Goal: Task Accomplishment & Management: Complete application form

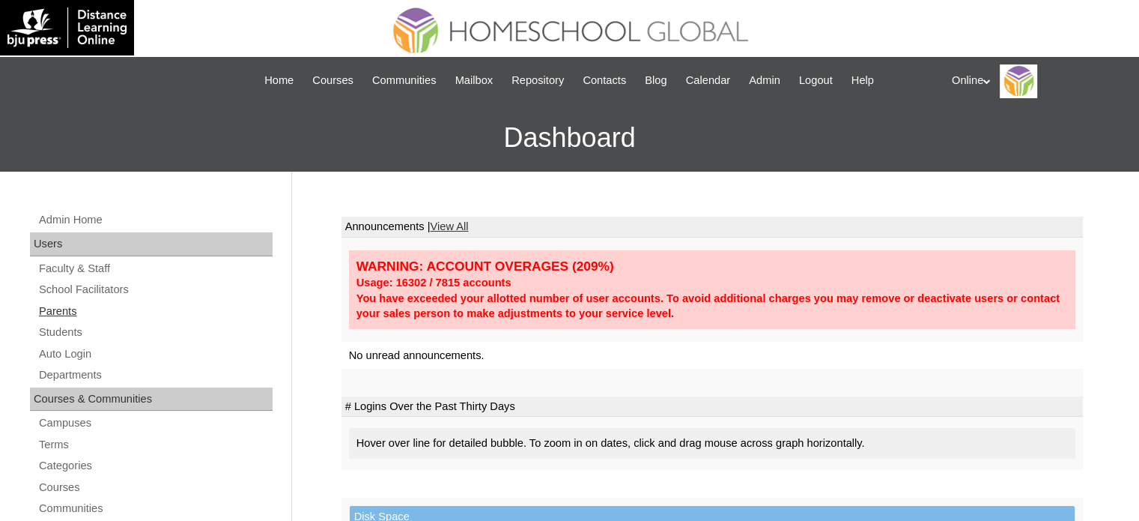
click at [78, 311] on link "Parents" at bounding box center [154, 311] width 235 height 19
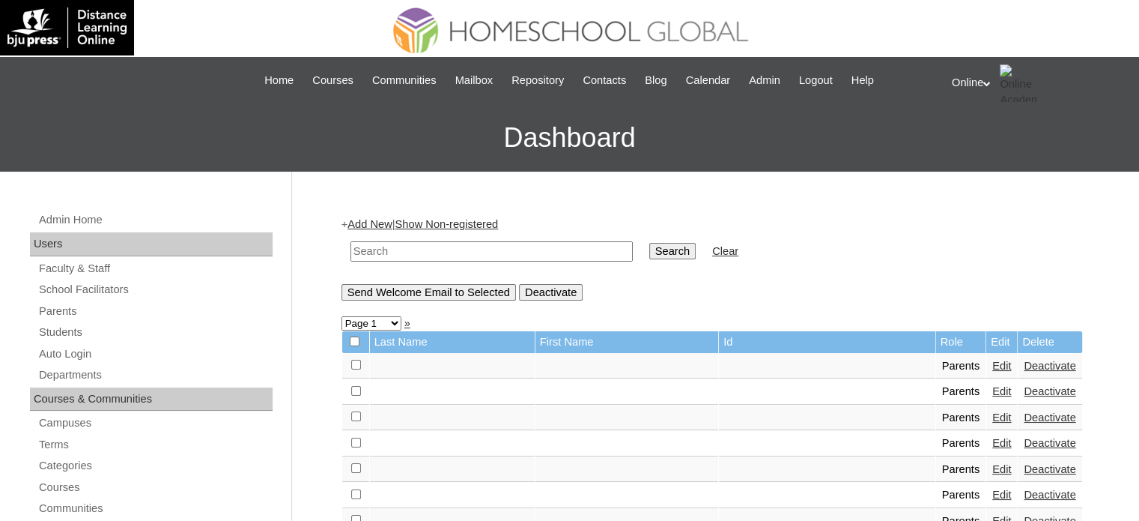
click at [469, 254] on input "text" at bounding box center [492, 251] width 282 height 20
type input "caresma"
click at [649, 243] on input "Search" at bounding box center [672, 251] width 46 height 16
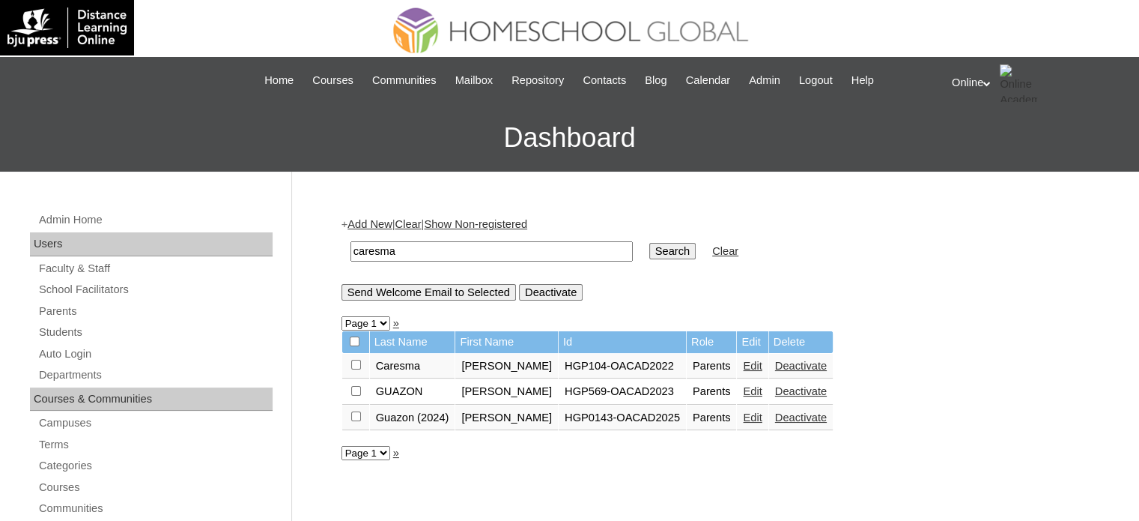
click at [743, 419] on link "Edit" at bounding box center [752, 417] width 19 height 12
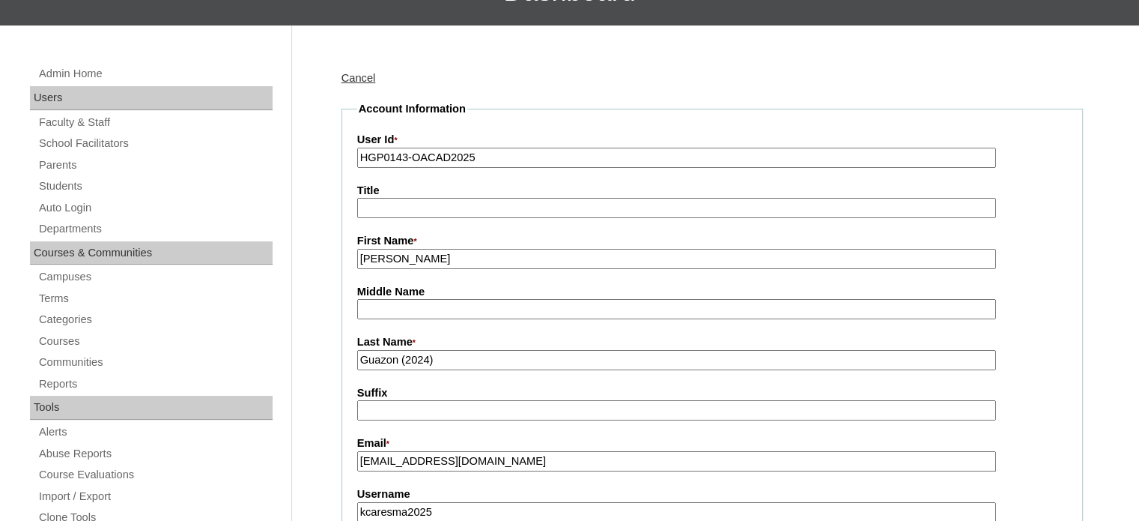
scroll to position [150, 0]
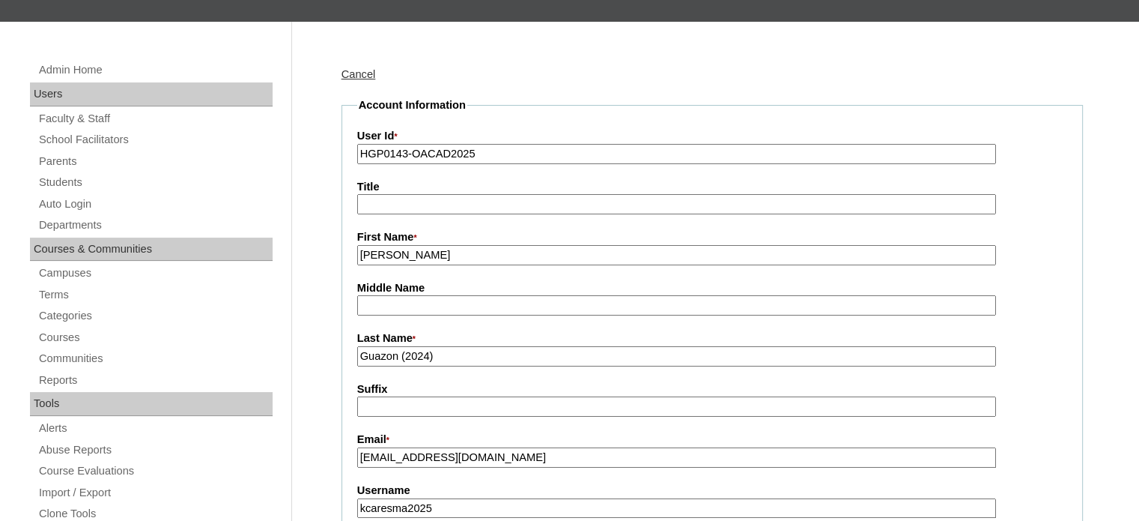
drag, startPoint x: 461, startPoint y: 353, endPoint x: 404, endPoint y: 353, distance: 57.7
click at [404, 353] on input "Guazon (2024)" at bounding box center [676, 356] width 639 height 20
type input "Guazon"
click at [420, 304] on input "Middle Name" at bounding box center [676, 305] width 639 height 20
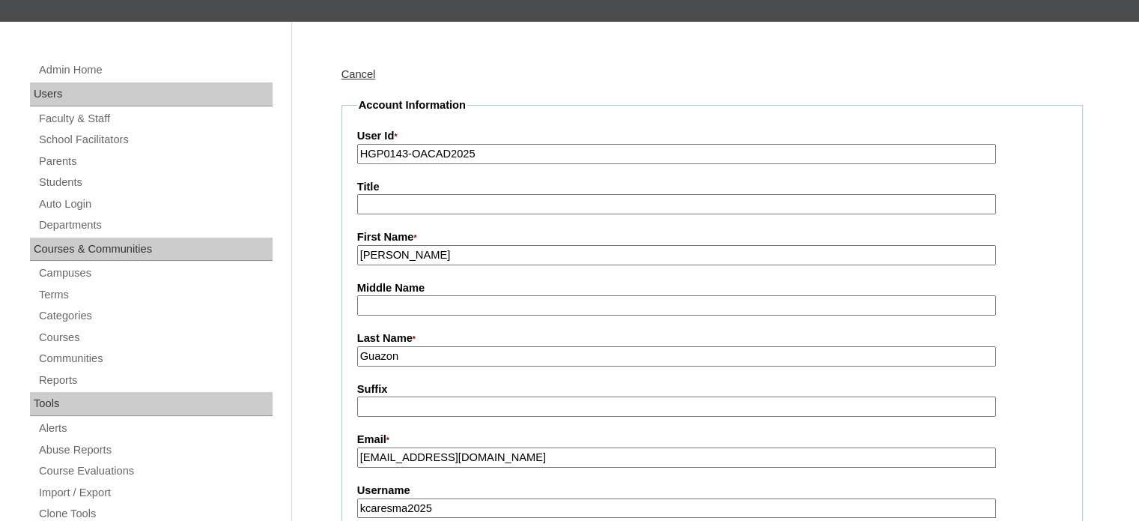
click at [465, 296] on input "Middle Name" at bounding box center [676, 305] width 639 height 20
type input "G"
click at [446, 348] on input "Guazon" at bounding box center [676, 356] width 639 height 20
click at [446, 347] on input "Guazon" at bounding box center [676, 356] width 639 height 20
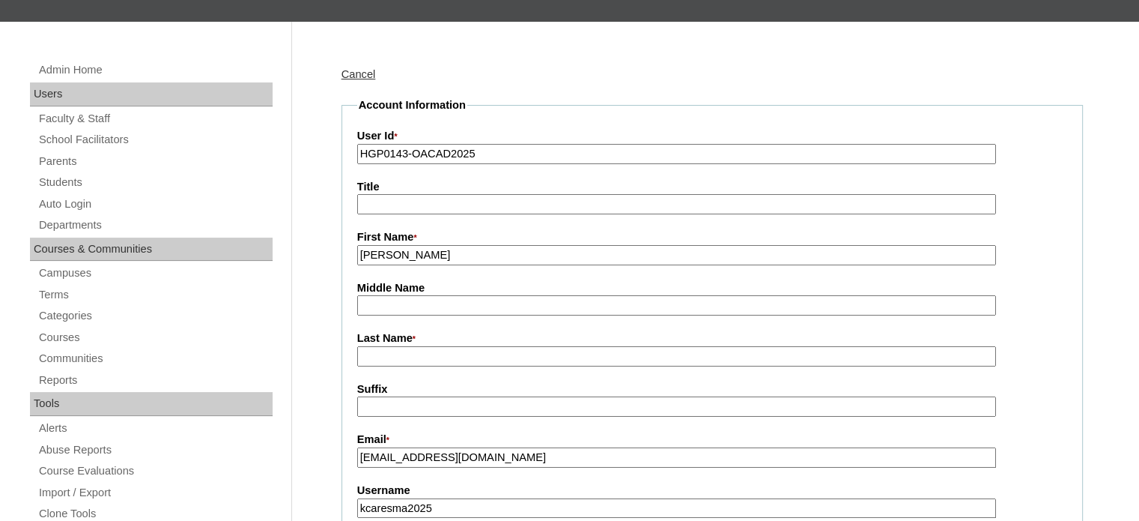
click at [443, 302] on input "Middle Name" at bounding box center [676, 305] width 639 height 20
paste input "Guazon"
type input "Guazon"
click at [431, 363] on input "Last Name *" at bounding box center [676, 356] width 639 height 20
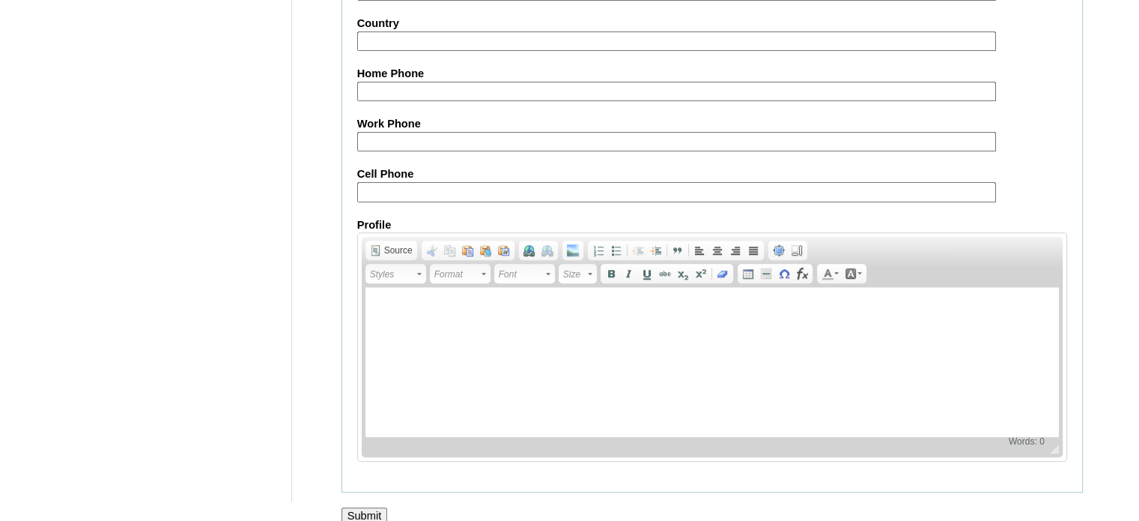
scroll to position [1433, 0]
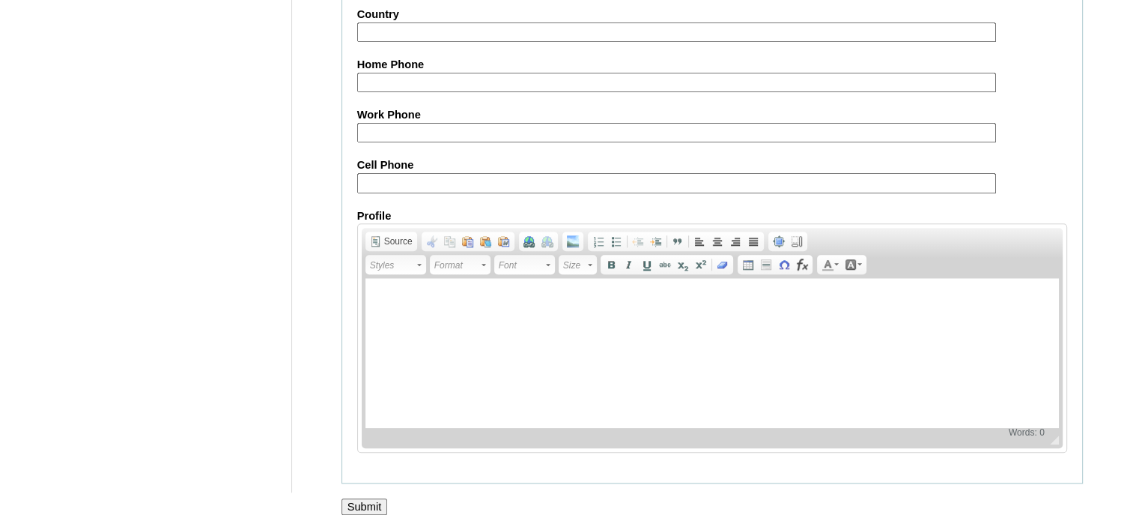
type input "Caresma"
click at [378, 498] on input "Submit" at bounding box center [365, 506] width 46 height 16
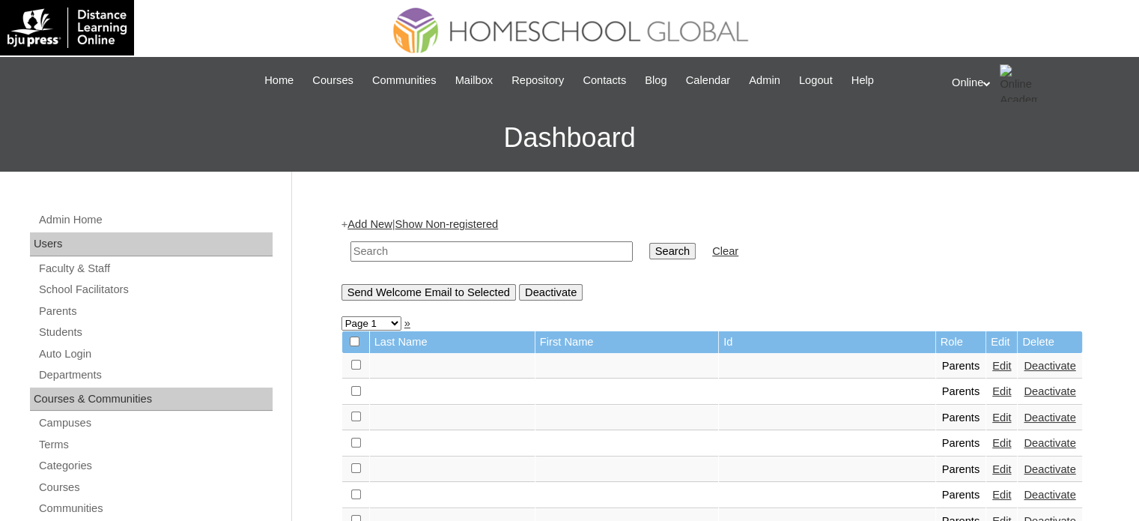
click at [462, 261] on td at bounding box center [491, 251] width 297 height 35
click at [461, 252] on input "text" at bounding box center [492, 251] width 282 height 20
type input "caresma"
click at [649, 243] on input "Search" at bounding box center [672, 251] width 46 height 16
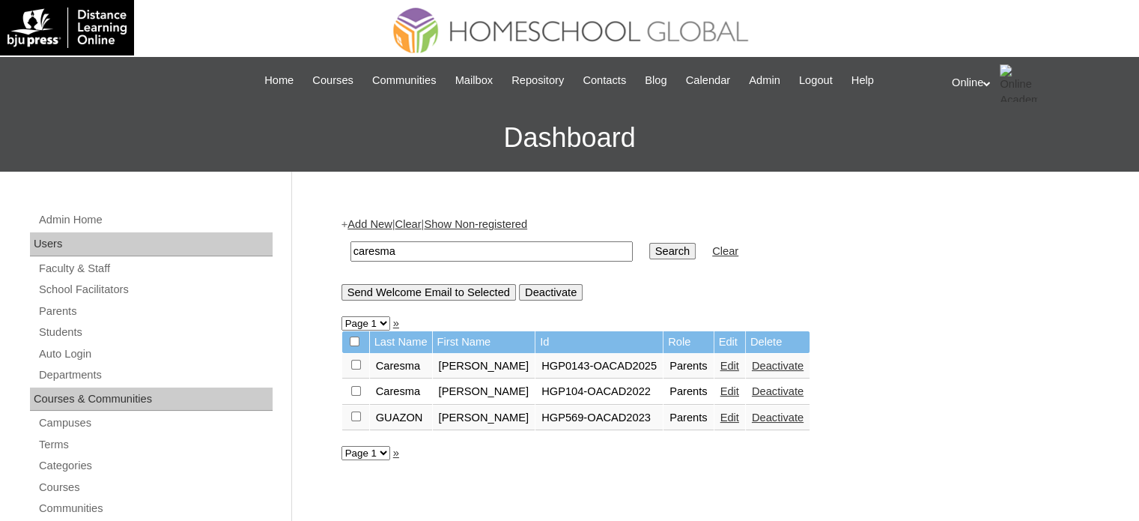
click at [721, 366] on link "Edit" at bounding box center [730, 366] width 19 height 12
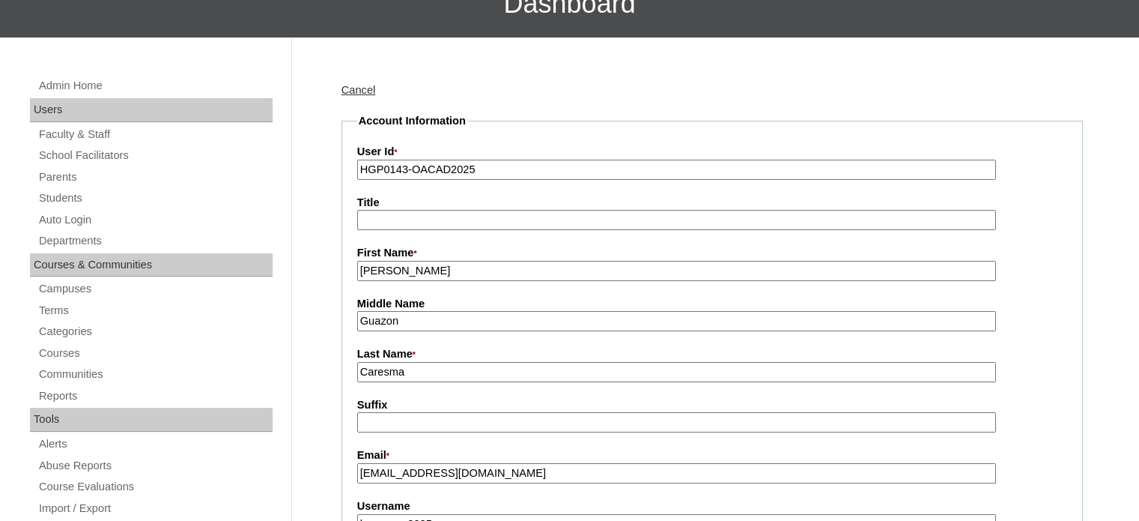
scroll to position [150, 0]
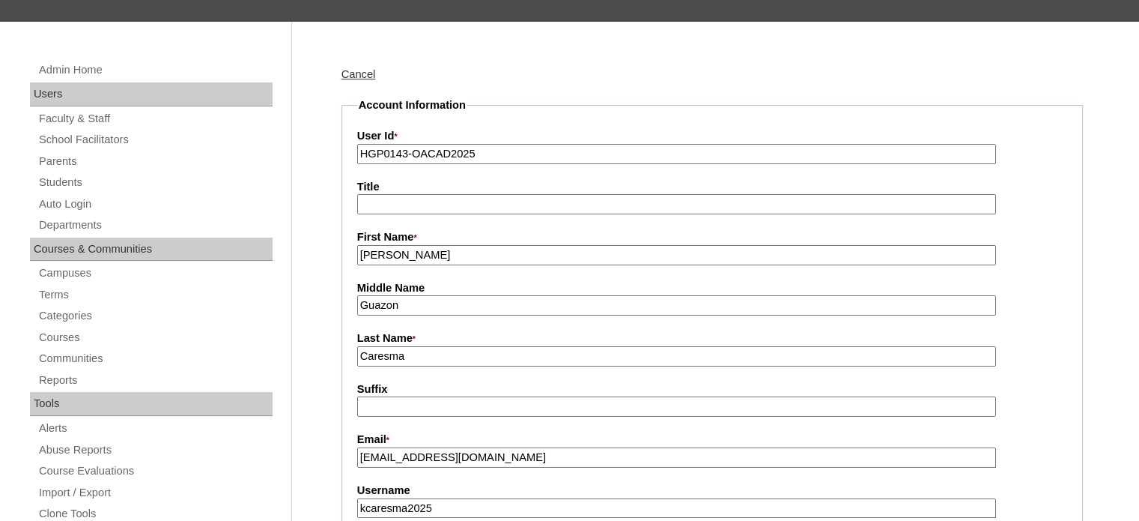
click at [398, 304] on input "Guazon" at bounding box center [676, 305] width 639 height 20
click at [363, 356] on input "Caresma" at bounding box center [676, 356] width 639 height 20
paste input "Guazon"
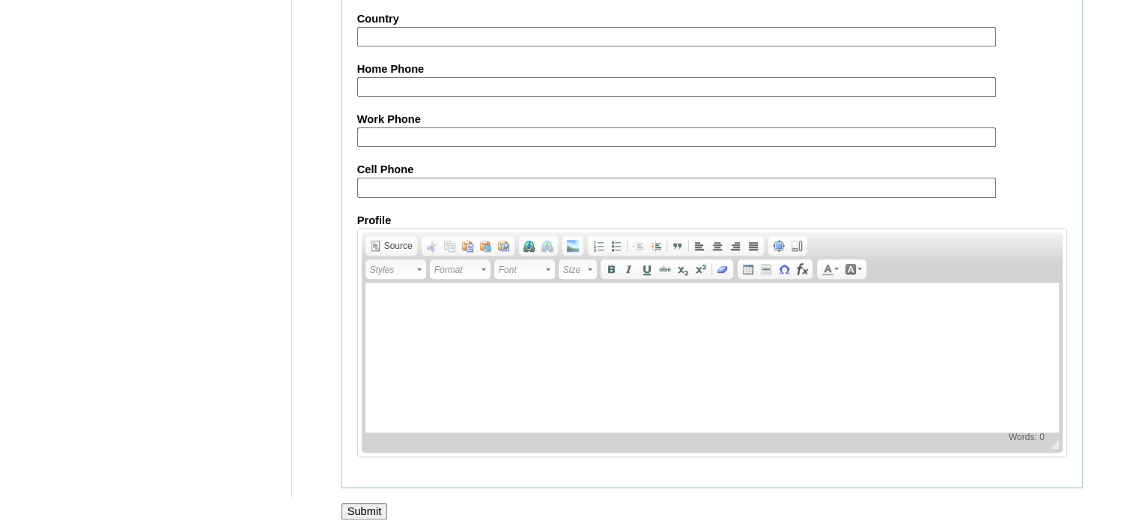
scroll to position [1433, 0]
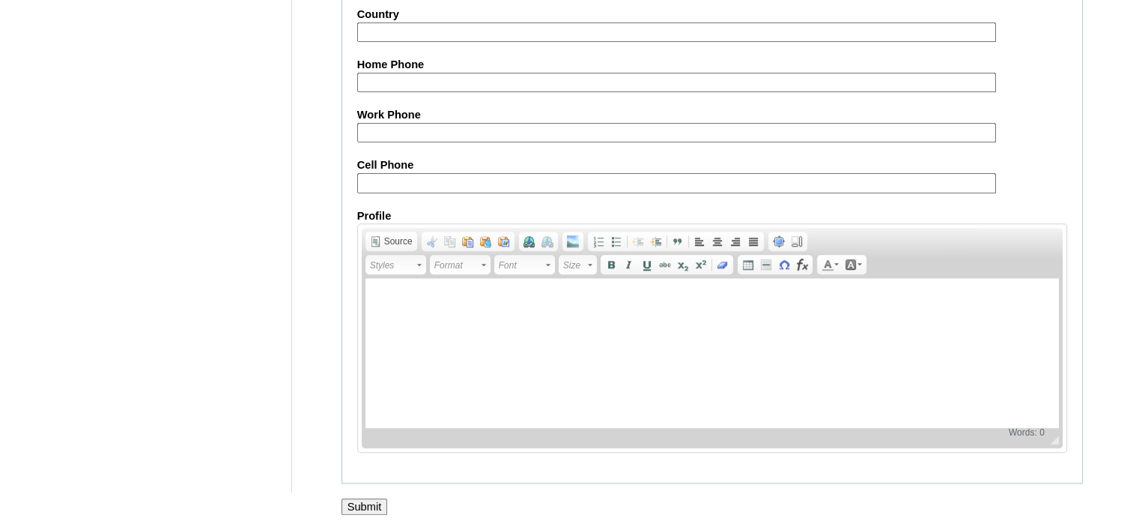
type input "Guazon Caresma"
click at [367, 498] on input "Submit" at bounding box center [365, 506] width 46 height 16
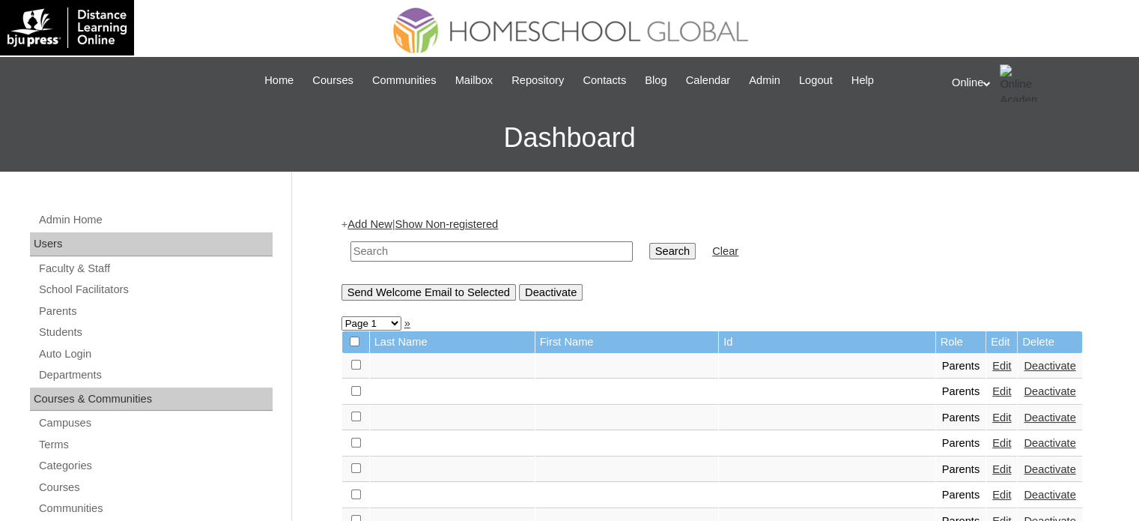
click at [387, 228] on link "Add New" at bounding box center [370, 224] width 44 height 12
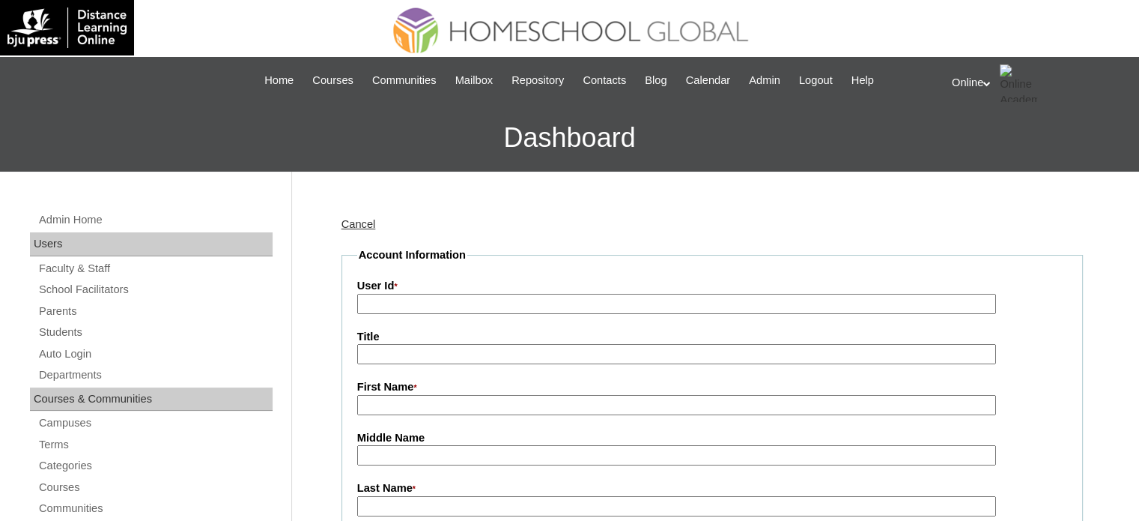
click at [479, 296] on input "User Id *" at bounding box center [676, 304] width 639 height 20
paste input "HG178OACAD2025"
type input "HG178OACAD2025"
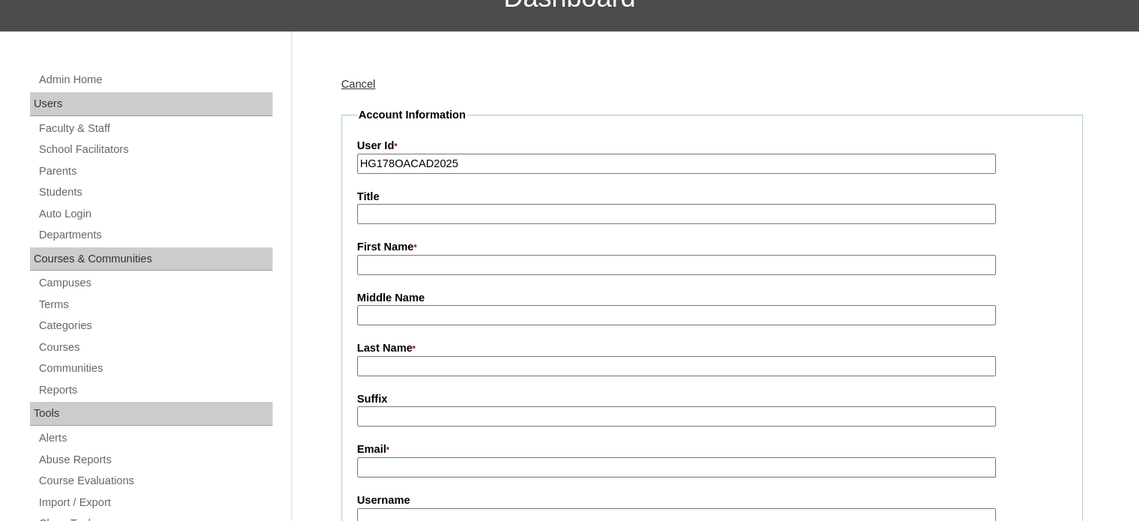
scroll to position [150, 0]
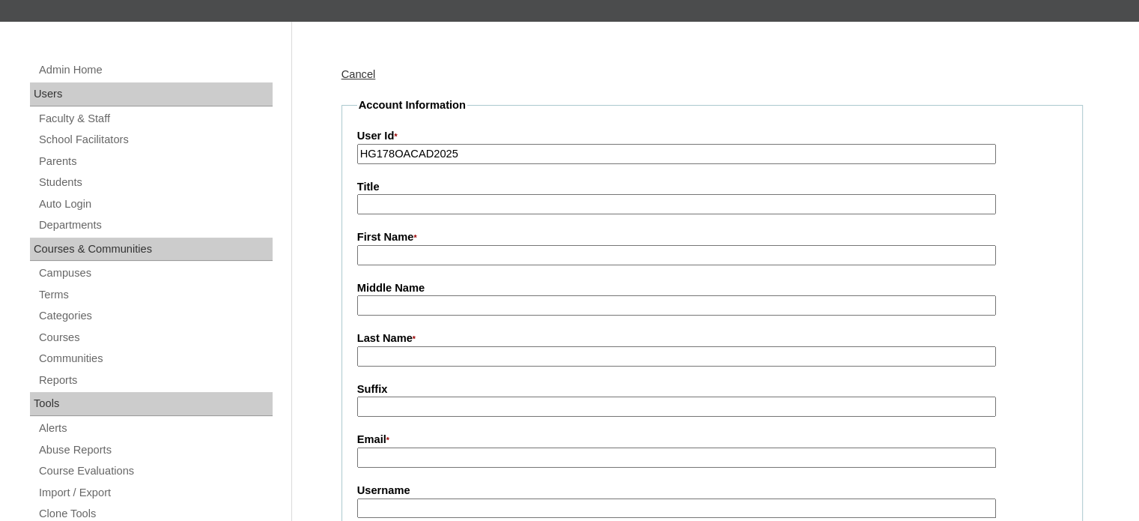
click at [441, 252] on input "First Name *" at bounding box center [676, 255] width 639 height 20
paste input "Amelia Ann Mendoza Torres _250006530"
click at [548, 254] on input "Amelia Ann Mendoza Torres _250006530" at bounding box center [676, 255] width 639 height 20
click at [494, 255] on input "Amelia Ann Mendoza Torres" at bounding box center [676, 255] width 639 height 20
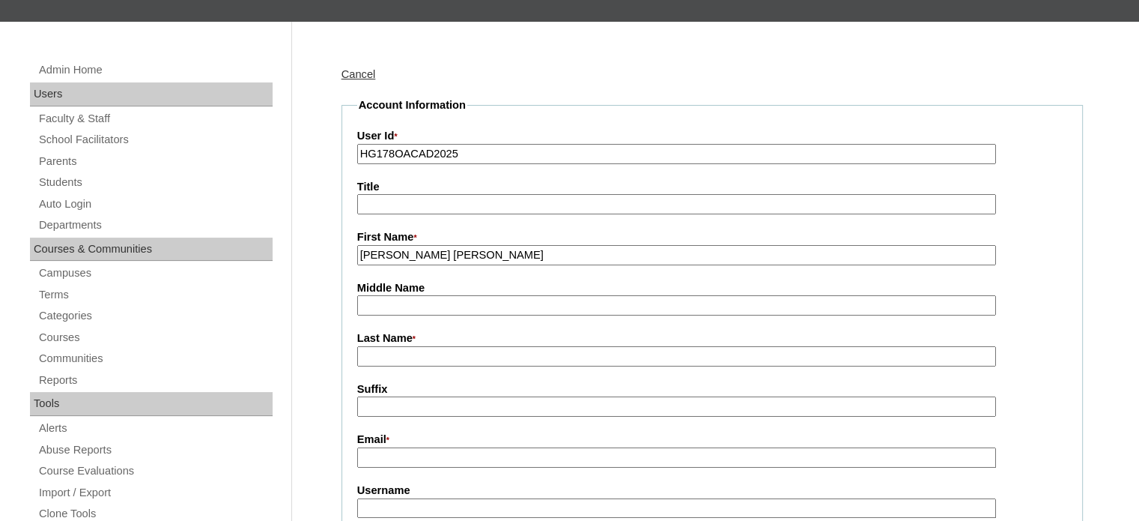
click at [494, 255] on input "Amelia Ann Mendoza Torres" at bounding box center [676, 255] width 639 height 20
type input "Amelia Ann Mendoza"
click at [380, 358] on input "Last Name *" at bounding box center [676, 356] width 639 height 20
paste input "Torres"
type input "Torres"
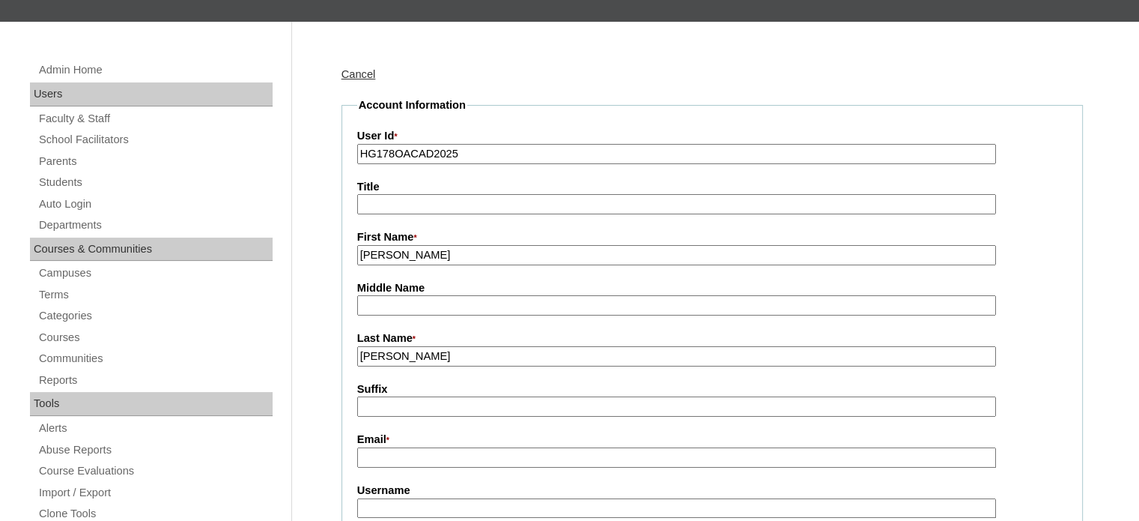
click at [446, 259] on input "Amelia Ann Mendoza" at bounding box center [676, 255] width 639 height 20
click at [447, 259] on input "Amelia Ann Mendoza" at bounding box center [676, 255] width 639 height 20
type input "Amelia Ann"
click at [398, 306] on input "Middle Name" at bounding box center [676, 305] width 639 height 20
paste input "Mendoza"
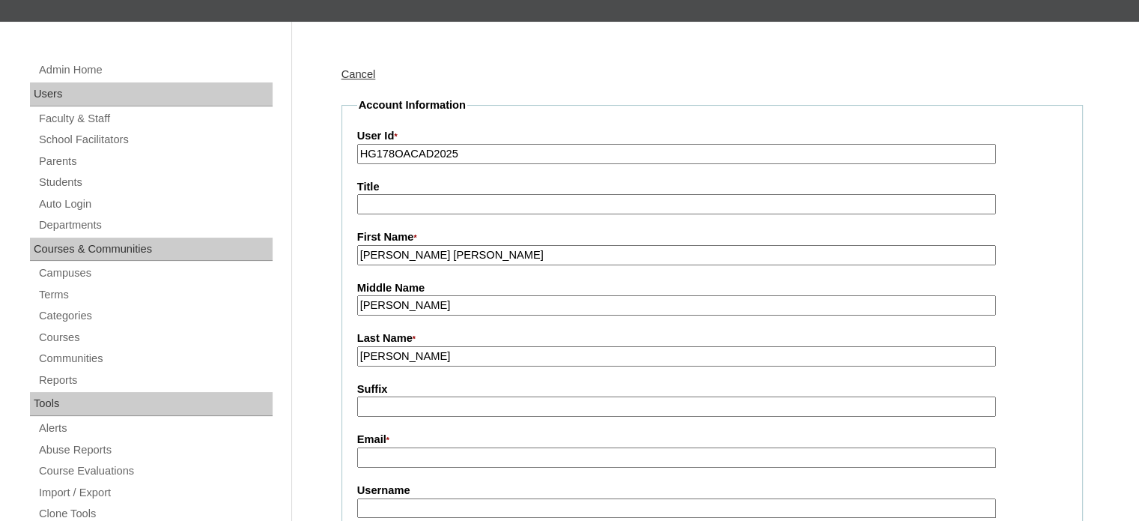
type input "Mendoza"
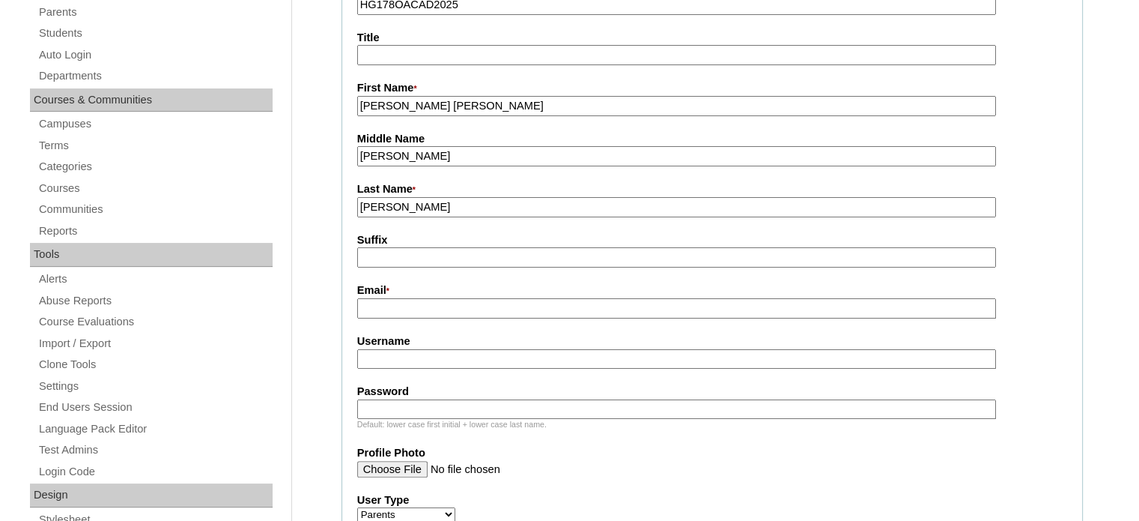
scroll to position [300, 0]
click at [466, 306] on input "Email *" at bounding box center [676, 307] width 639 height 20
paste input "franztorres21@yahoo.com"
type input "franztorres21@yahoo.com"
click at [439, 359] on input "Username" at bounding box center [676, 358] width 639 height 20
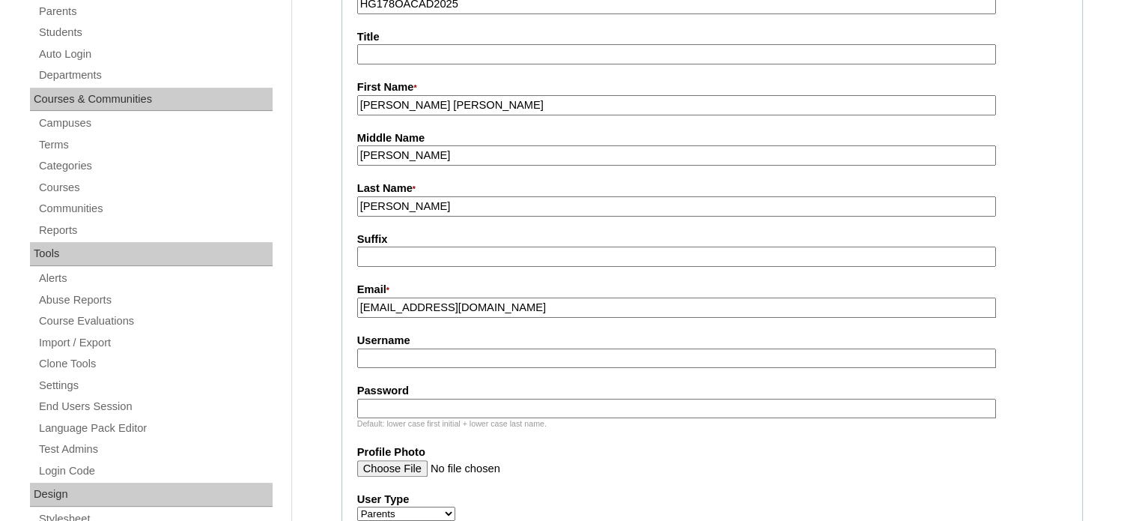
paste input "amelia.torres2025"
type input "amelia.torres2025"
click at [430, 398] on input "Password" at bounding box center [676, 408] width 639 height 20
paste input "aNdtS"
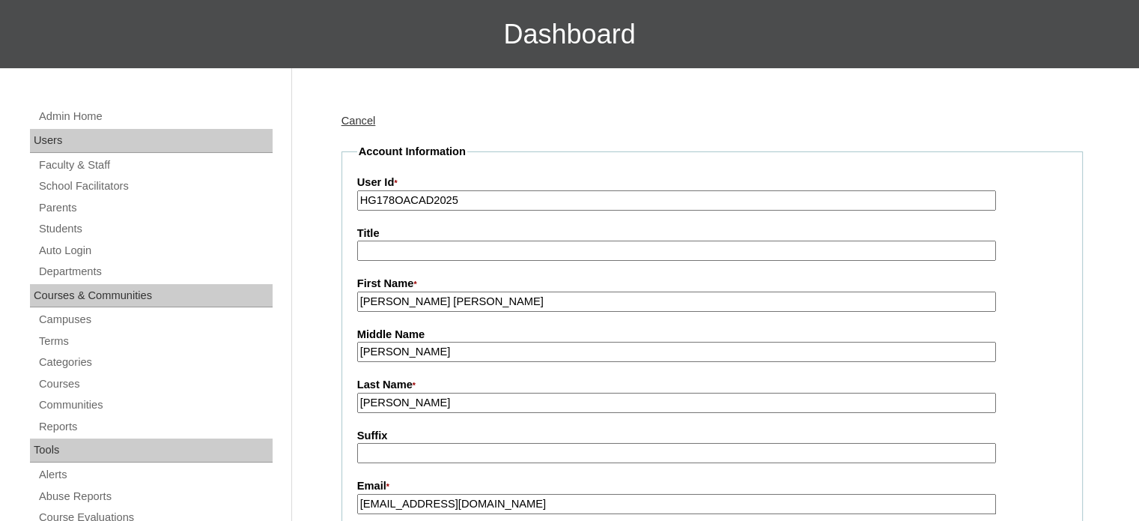
scroll to position [0, 0]
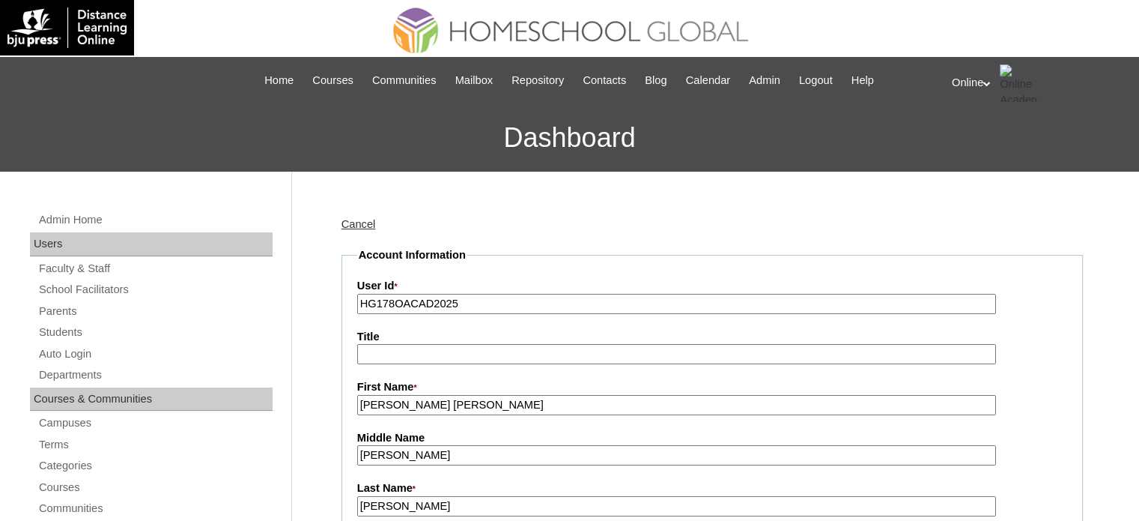
type input "aNdtS"
click at [458, 300] on input "HG178OACAD2025" at bounding box center [676, 304] width 639 height 20
click at [351, 220] on link "Cancel" at bounding box center [359, 224] width 34 height 12
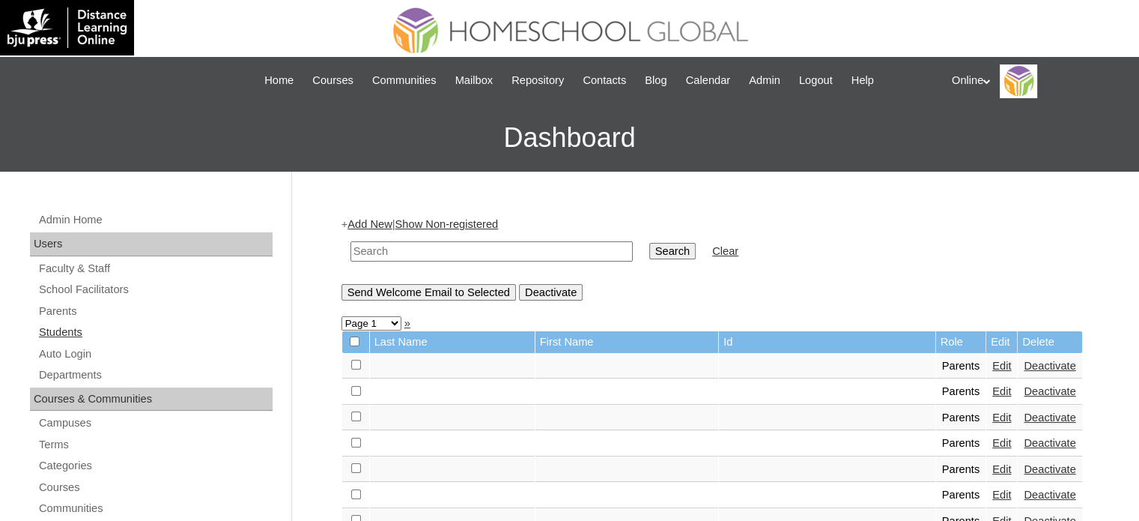
click at [131, 329] on link "Students" at bounding box center [154, 332] width 235 height 19
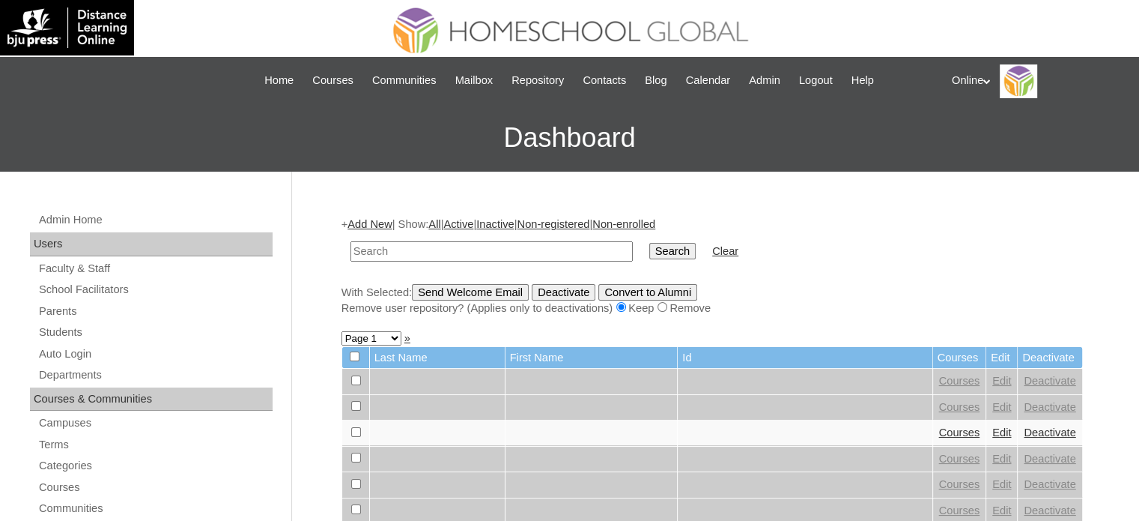
click at [382, 222] on link "Add New" at bounding box center [370, 224] width 44 height 12
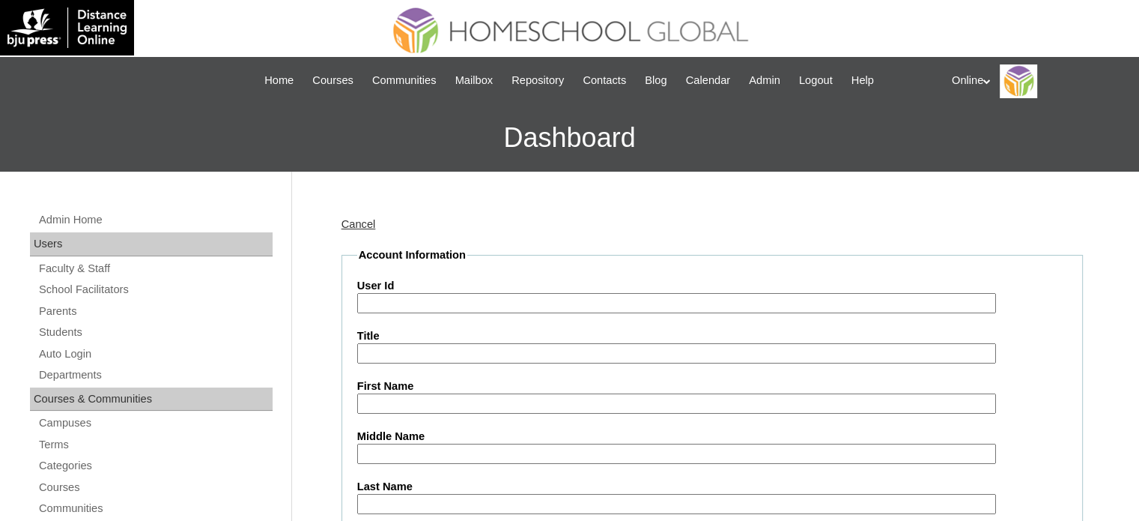
click at [575, 305] on input "User Id" at bounding box center [676, 303] width 639 height 20
paste input "HG178OACAD2025"
type input "HG178OACAD2025"
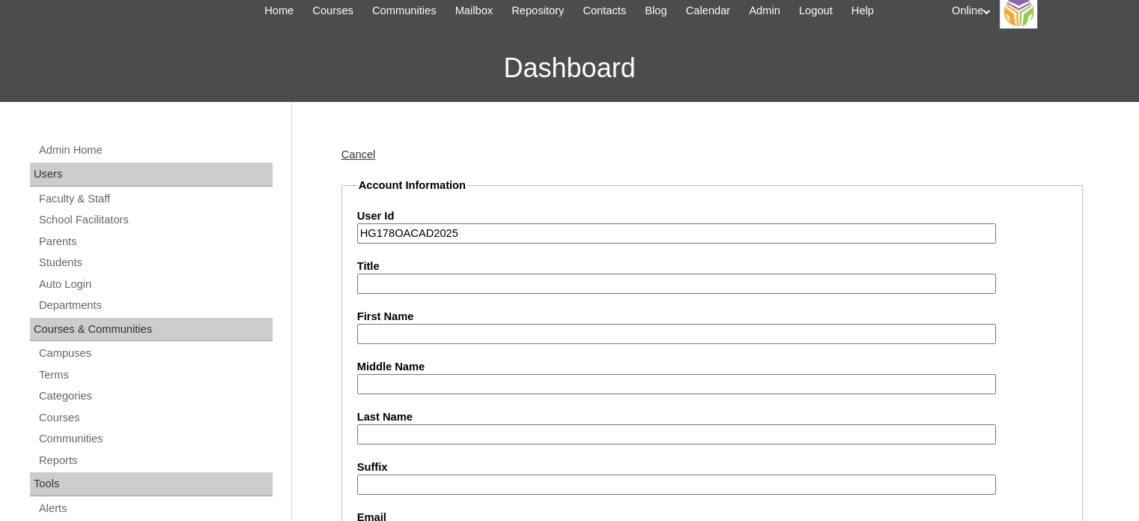
scroll to position [75, 0]
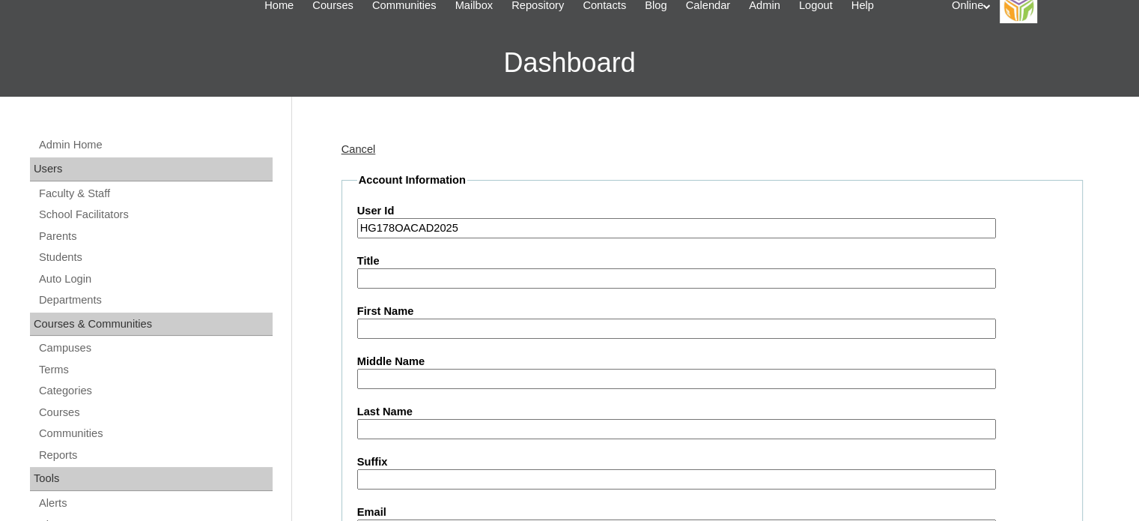
click at [476, 314] on label "First Name" at bounding box center [712, 311] width 710 height 16
click at [476, 318] on input "First Name" at bounding box center [676, 328] width 639 height 20
paste input "[PERSON_NAME] [PERSON_NAME] _250006530"
click at [542, 326] on input "[PERSON_NAME] [PERSON_NAME] _250006530" at bounding box center [676, 328] width 639 height 20
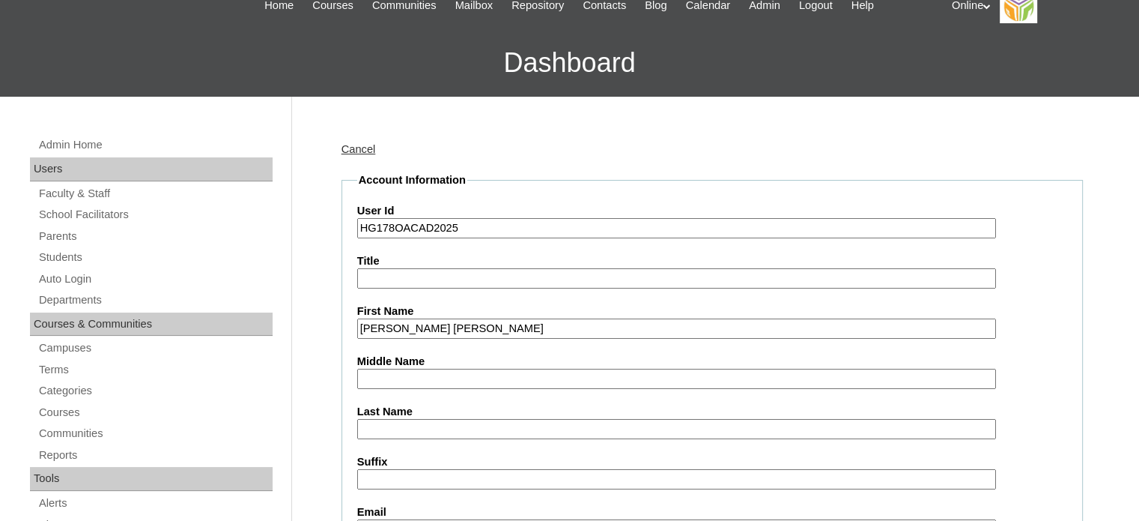
click at [495, 325] on input "[PERSON_NAME] [PERSON_NAME]" at bounding box center [676, 328] width 639 height 20
click at [497, 324] on input "[PERSON_NAME] [PERSON_NAME]" at bounding box center [676, 328] width 639 height 20
type input "[PERSON_NAME]"
click at [422, 419] on input "Last Name" at bounding box center [676, 429] width 639 height 20
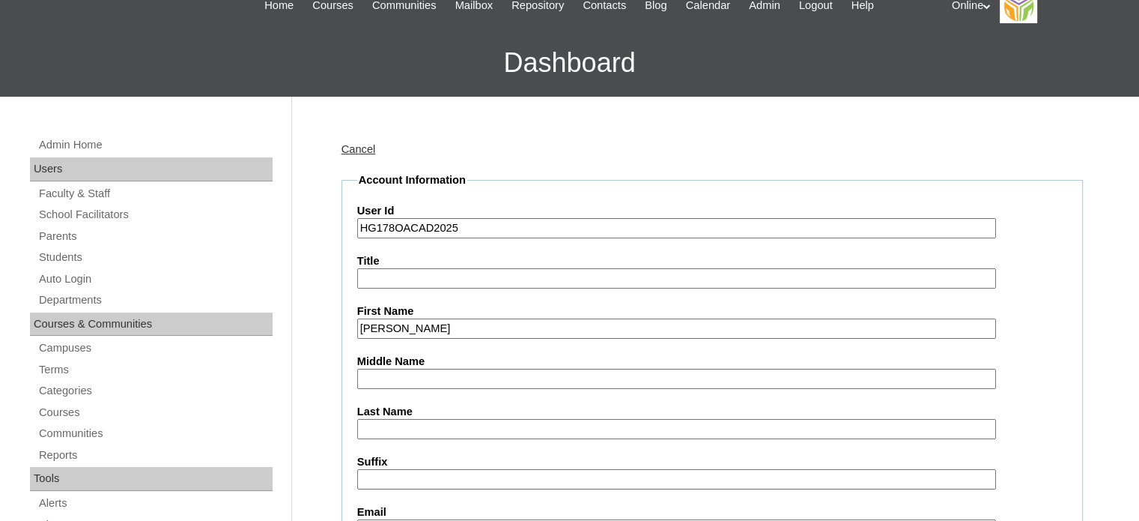
paste input "[PERSON_NAME]"
type input "[PERSON_NAME]"
click at [452, 330] on input "[PERSON_NAME]" at bounding box center [676, 328] width 639 height 20
click at [452, 329] on input "[PERSON_NAME]" at bounding box center [676, 328] width 639 height 20
type input "[PERSON_NAME] [PERSON_NAME]"
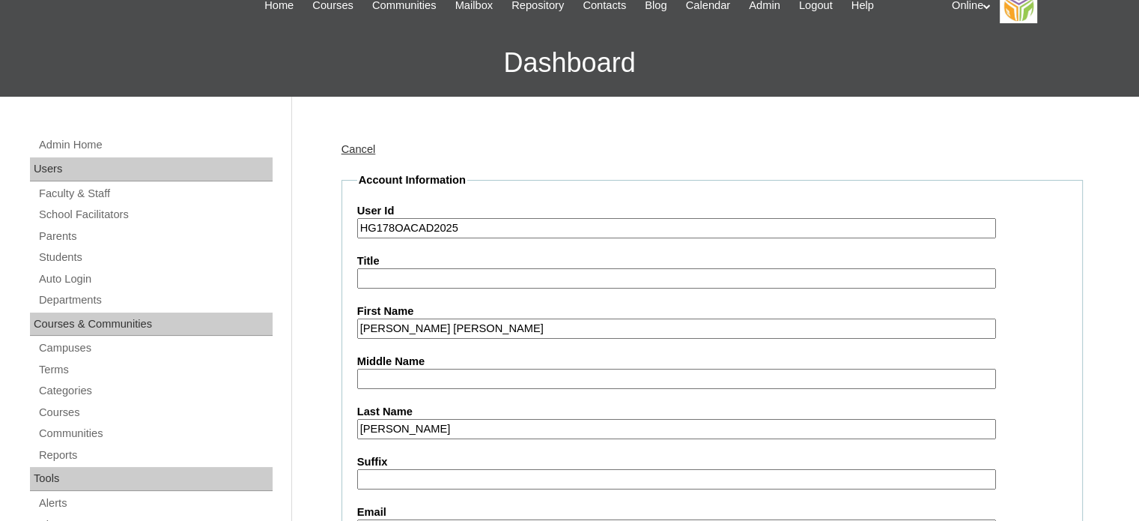
click at [446, 373] on input "Middle Name" at bounding box center [676, 379] width 639 height 20
paste input "[PERSON_NAME]"
type input "[PERSON_NAME]"
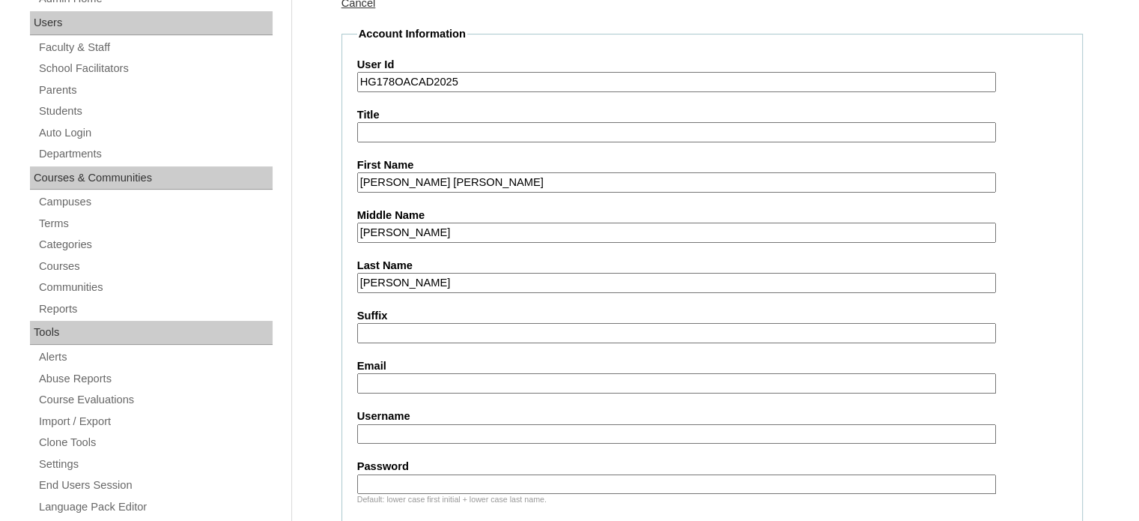
scroll to position [225, 0]
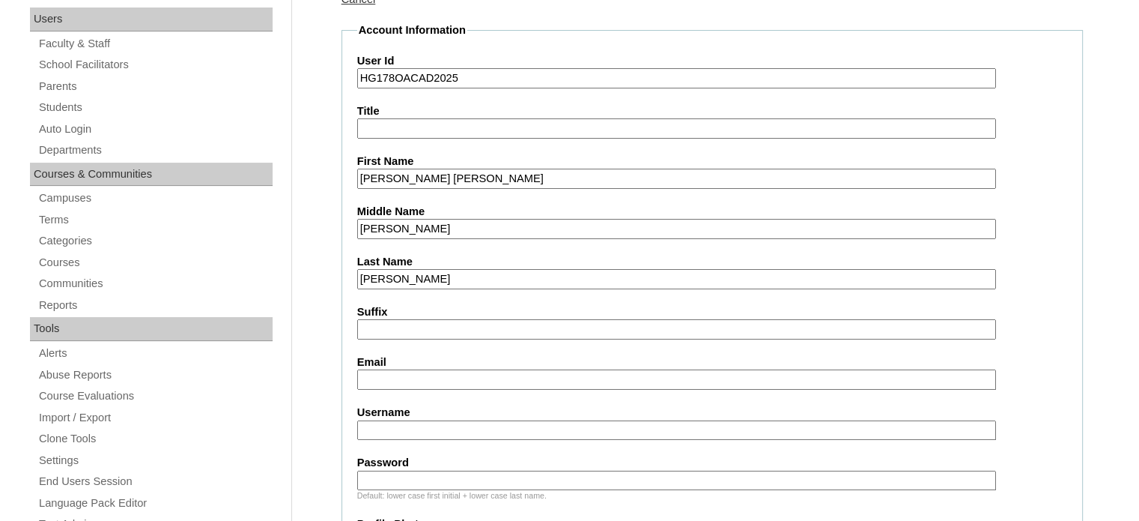
click at [440, 382] on input "Email" at bounding box center [676, 379] width 639 height 20
paste input "[EMAIL_ADDRESS][DOMAIN_NAME]"
type input "[EMAIL_ADDRESS][DOMAIN_NAME]"
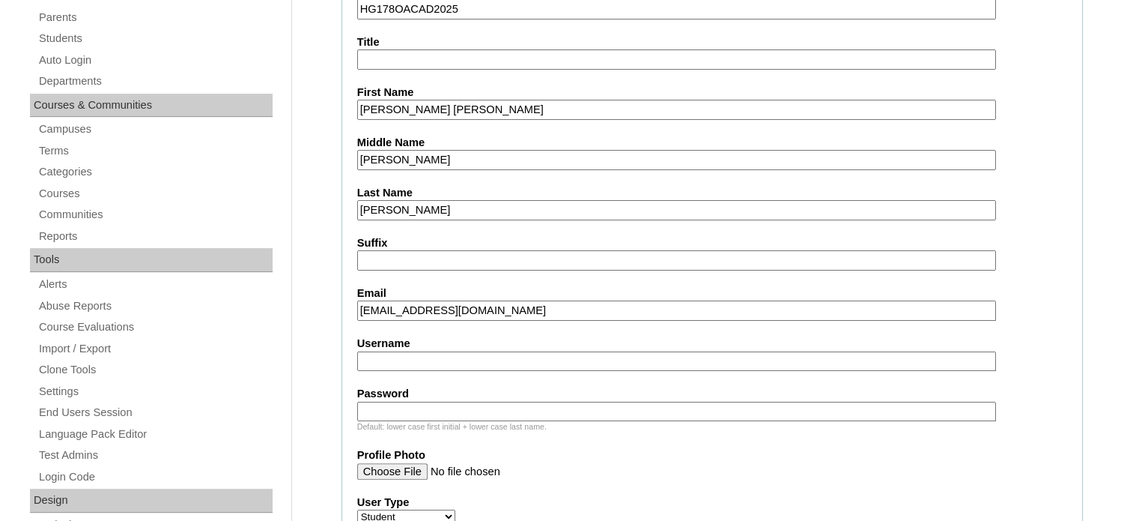
scroll to position [300, 0]
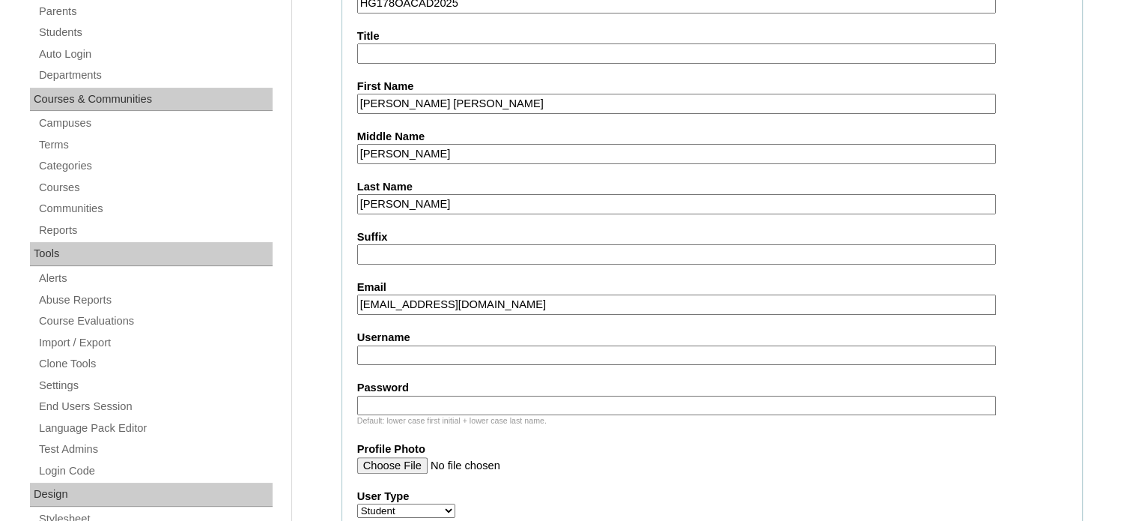
click at [465, 349] on input "Username" at bounding box center [676, 355] width 639 height 20
paste input "[PERSON_NAME].torres2025"
type input "[PERSON_NAME].torres2025"
click at [434, 395] on input "Password" at bounding box center [676, 405] width 639 height 20
paste input "aNdtS"
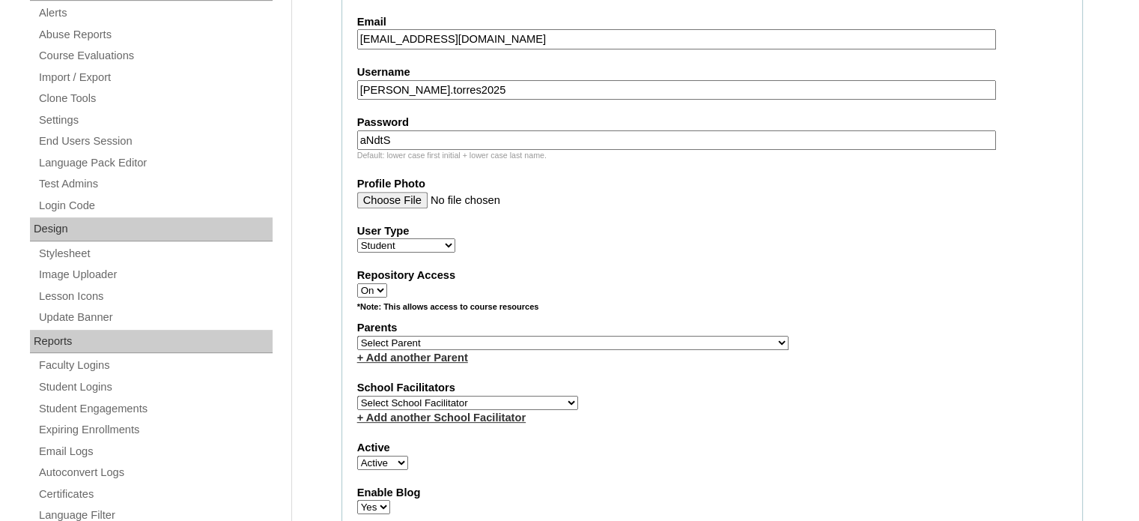
scroll to position [599, 0]
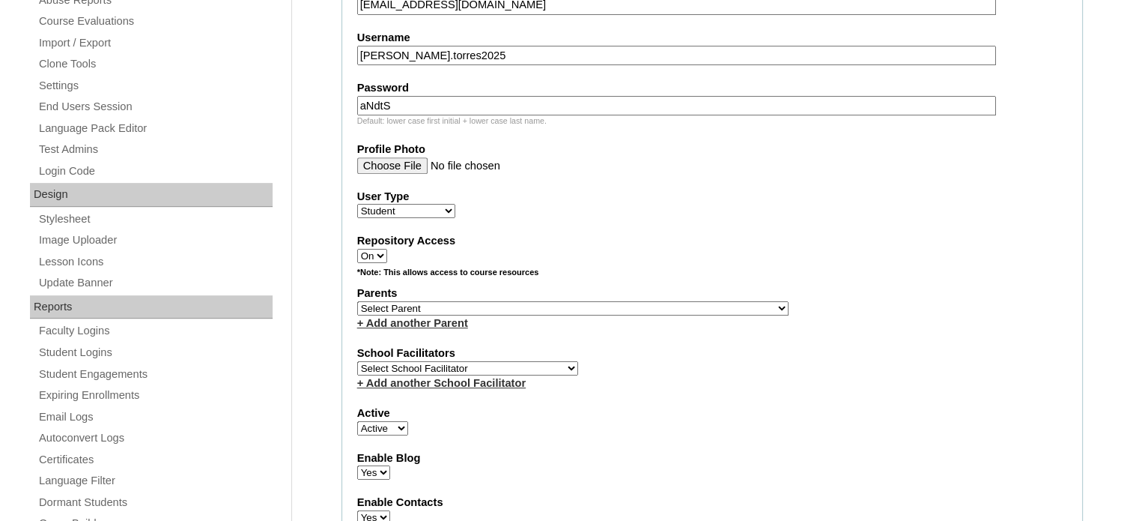
type input "aNdtS"
click at [488, 302] on span "Select Parent , , , , , , , , , , , , , , , , , , , , , , , , , , , , , , , , ,…" at bounding box center [572, 308] width 431 height 12
click at [490, 302] on select "Select Parent , , , , , , , , , , , , , , , , , , , , , , , , , , , , , , , , ,…" at bounding box center [572, 308] width 431 height 14
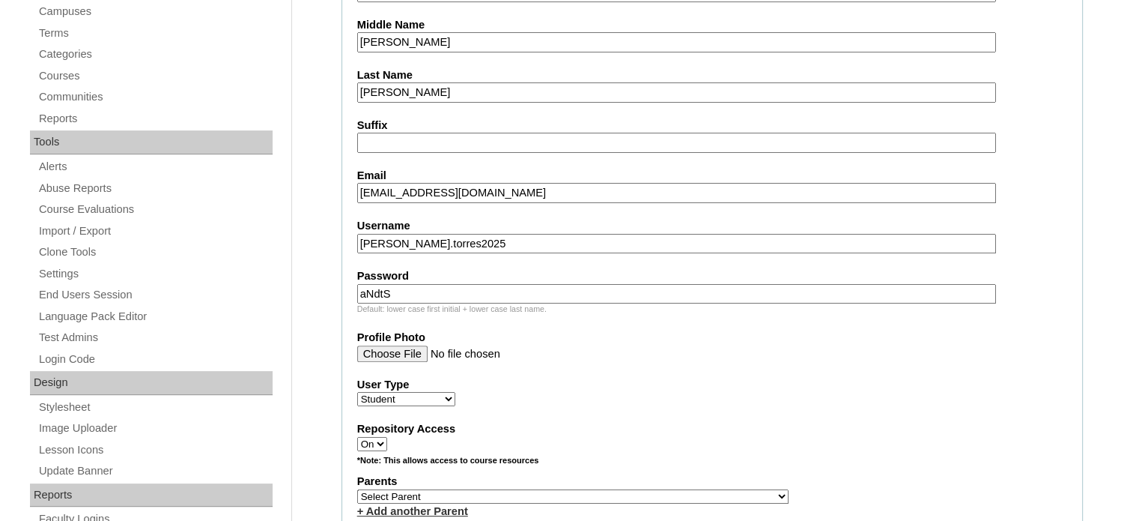
scroll to position [524, 0]
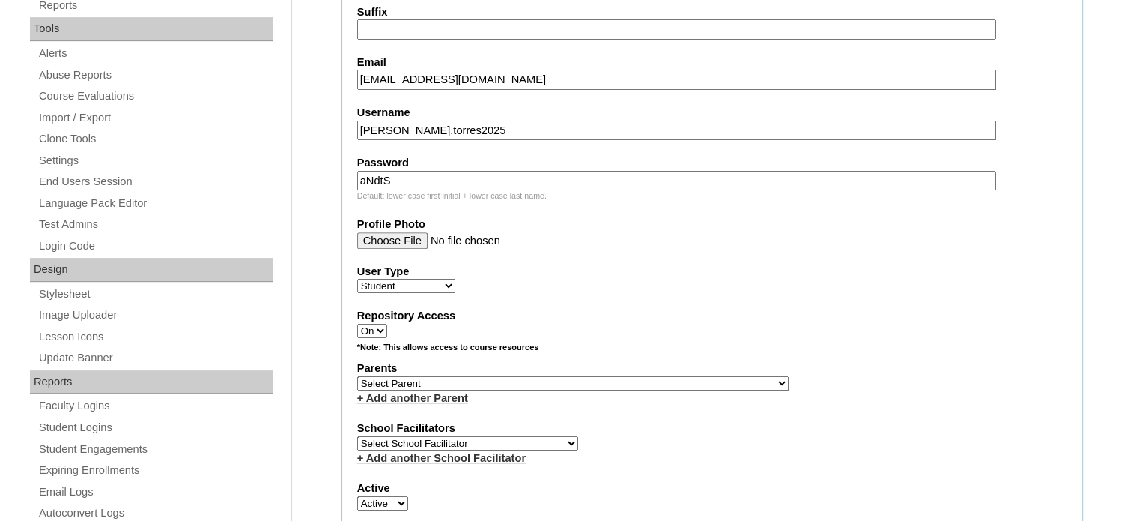
click at [505, 376] on select "Select Parent , , , , , , , , , , , , , , , , , , , , , , , , , , , , , , , , ,…" at bounding box center [572, 383] width 431 height 14
click at [506, 376] on select "Select Parent , , , , , , , , , , , , , , , , , , , , , , , , , , , , , , , , ,…" at bounding box center [572, 383] width 431 height 14
select select "43400"
click at [357, 376] on select "Select Parent , , , , , , , , , , , , , , , , , , , , , , , , , , , , , , , , ,…" at bounding box center [572, 383] width 431 height 14
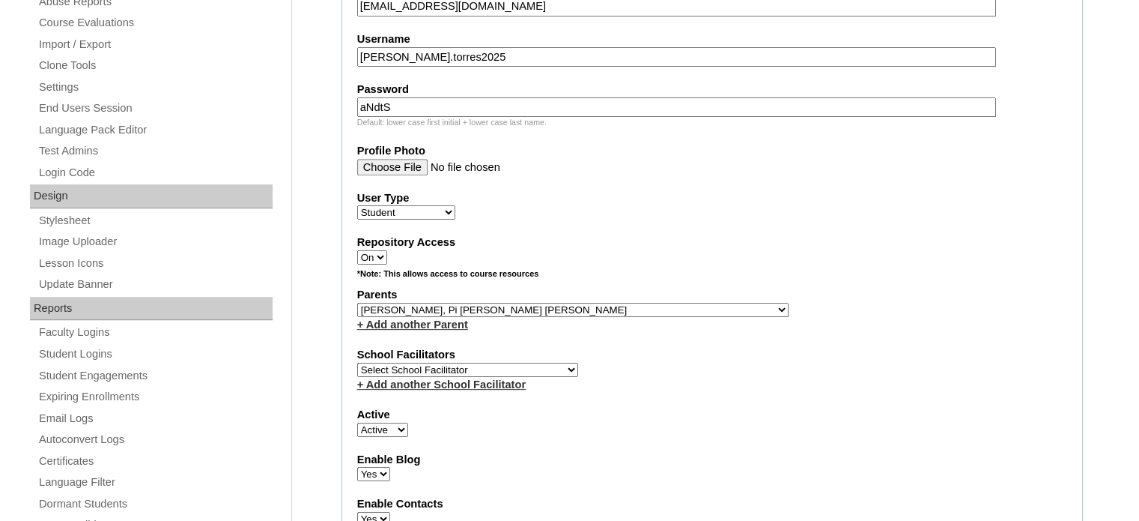
scroll to position [599, 0]
click at [509, 361] on select "Select School Facilitator [PERSON_NAME] [PERSON_NAME] Gloryfe [PERSON_NAME] [PE…" at bounding box center [467, 368] width 221 height 14
select select "29277"
click at [357, 361] on select "Select School Facilitator [PERSON_NAME] [PERSON_NAME] Gloryfe [PERSON_NAME] [PE…" at bounding box center [467, 368] width 221 height 14
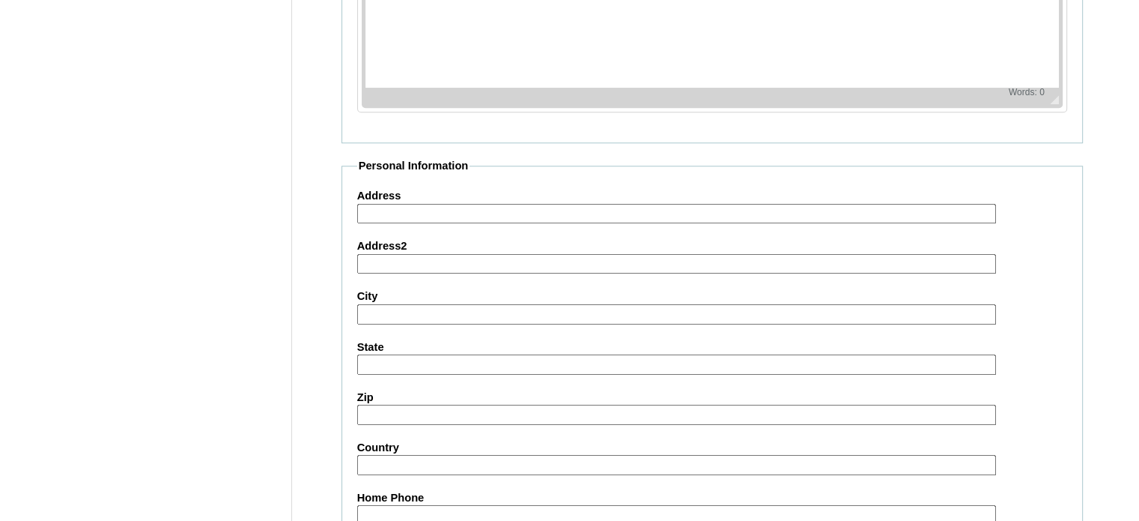
scroll to position [1743, 0]
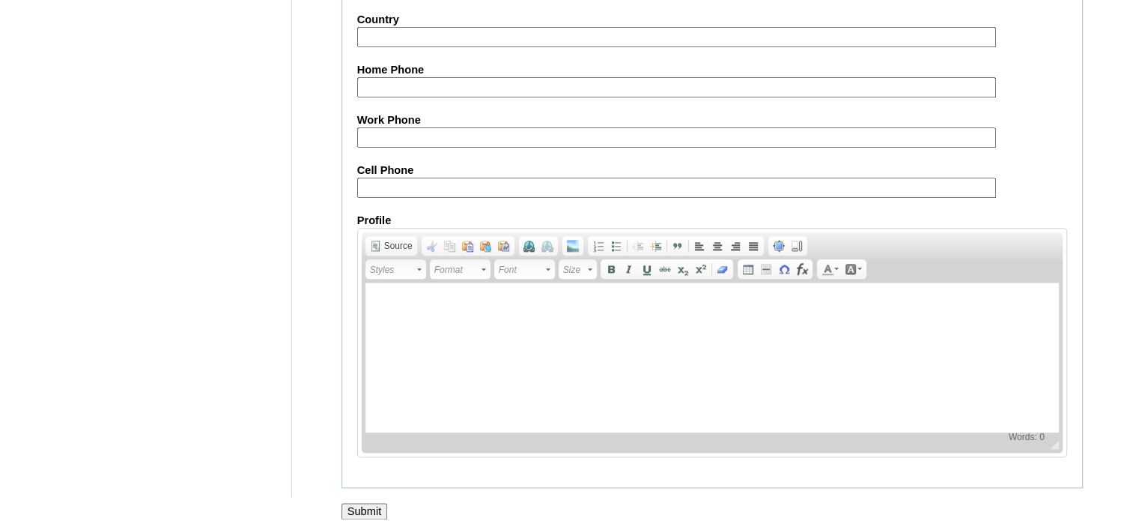
click at [376, 503] on input "Submit" at bounding box center [365, 511] width 46 height 16
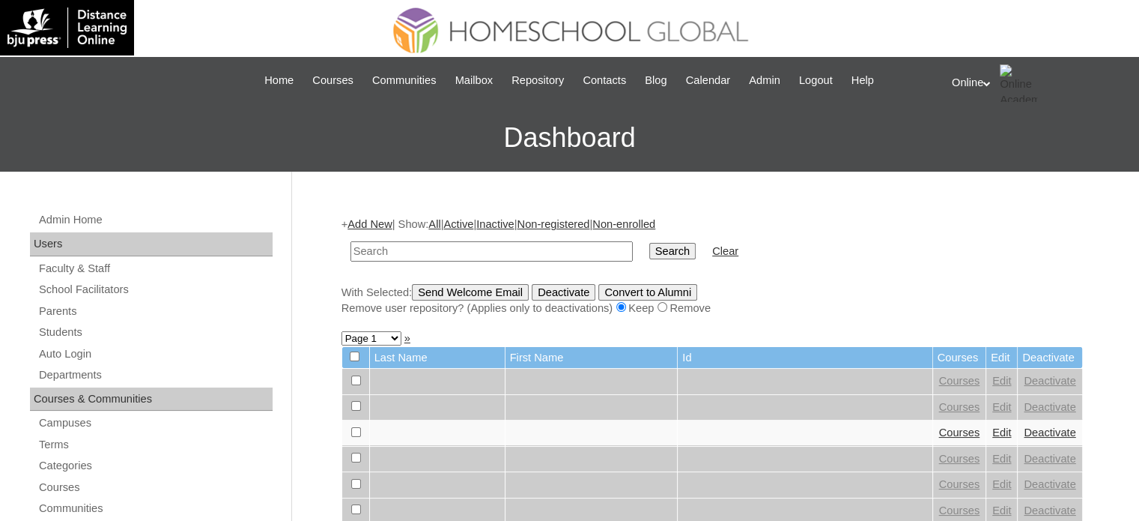
click at [468, 245] on input "text" at bounding box center [492, 251] width 282 height 20
type input "caresma"
click at [649, 243] on input "Search" at bounding box center [672, 251] width 46 height 16
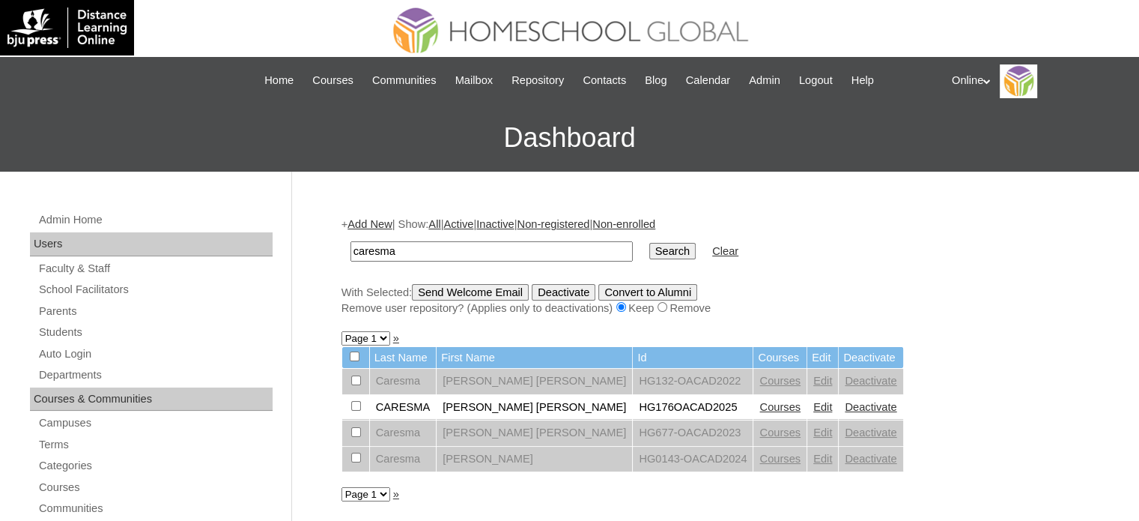
click at [760, 404] on link "Courses" at bounding box center [780, 407] width 41 height 12
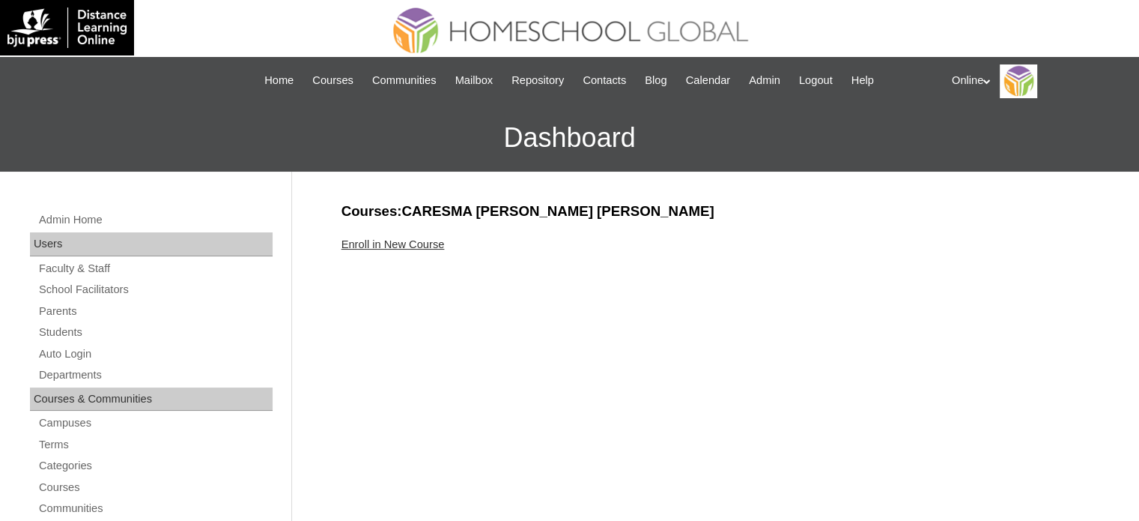
click at [394, 240] on link "Enroll in New Course" at bounding box center [393, 244] width 103 height 12
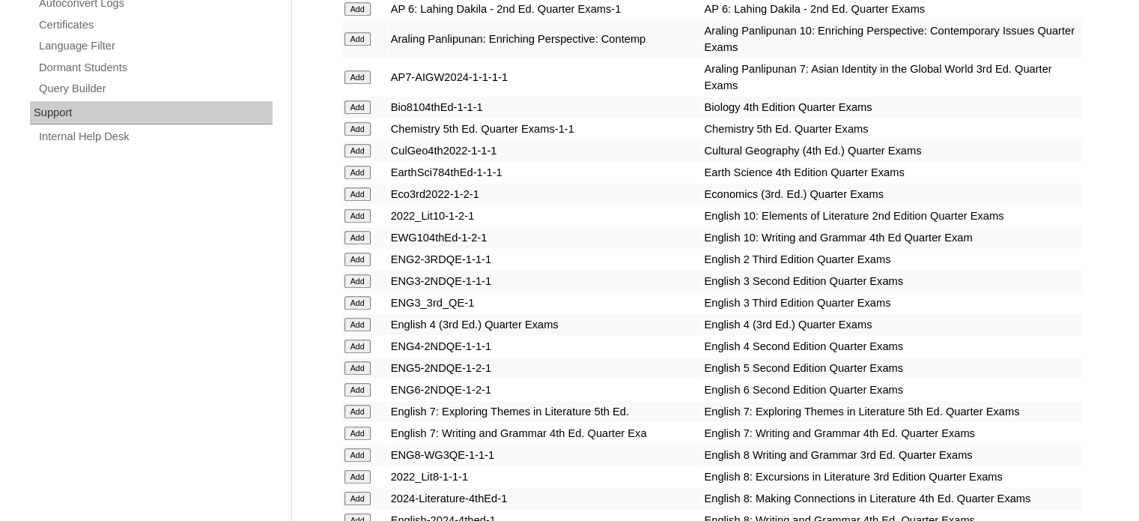
scroll to position [1049, 0]
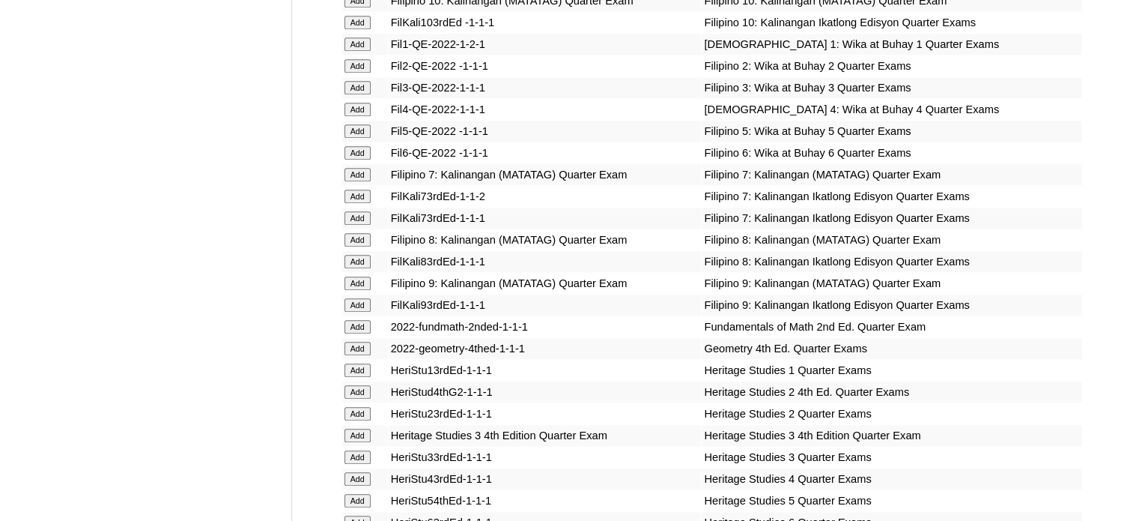
scroll to position [1723, 0]
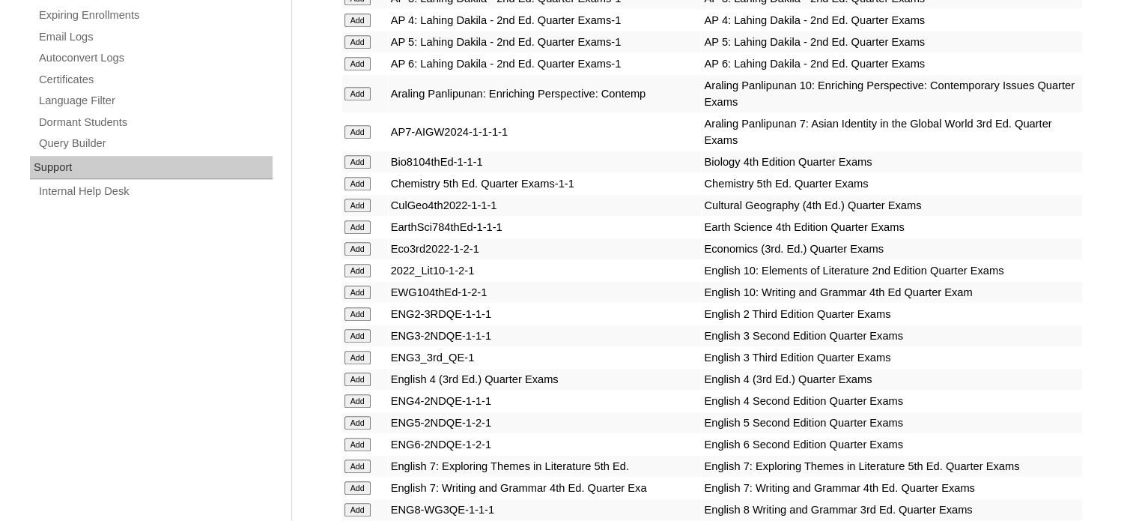
scroll to position [974, 0]
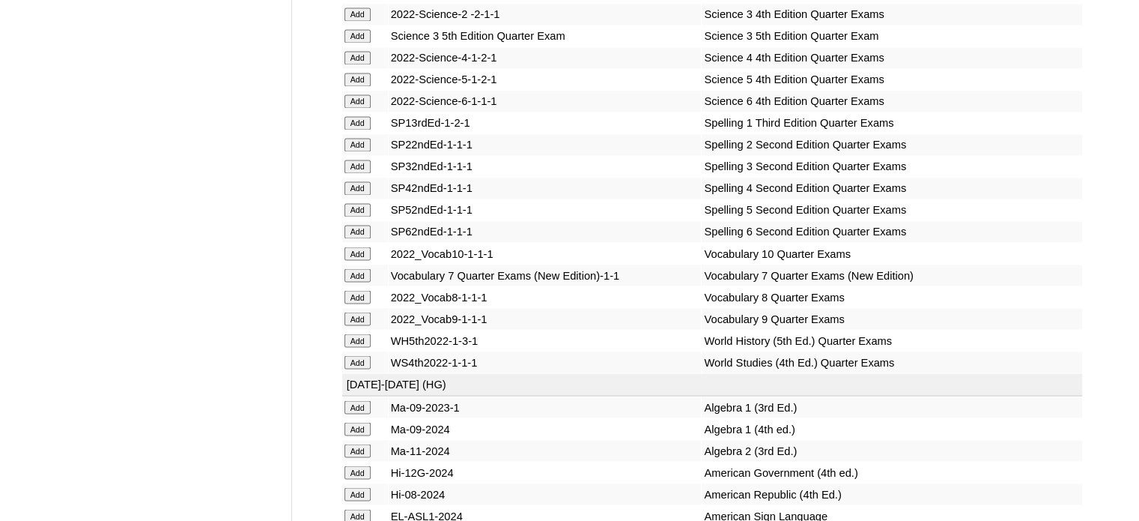
scroll to position [2622, 0]
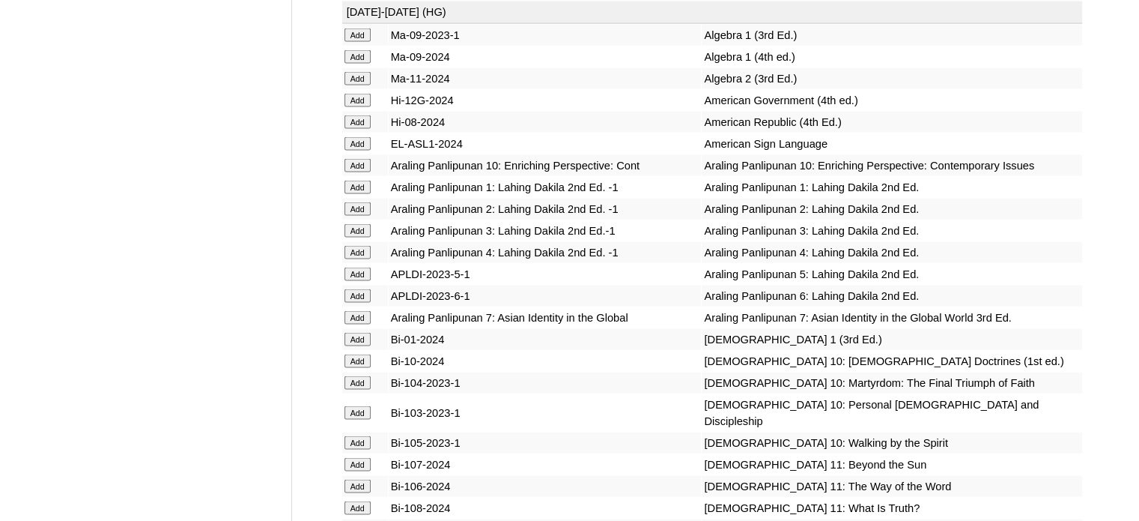
scroll to position [3071, 0]
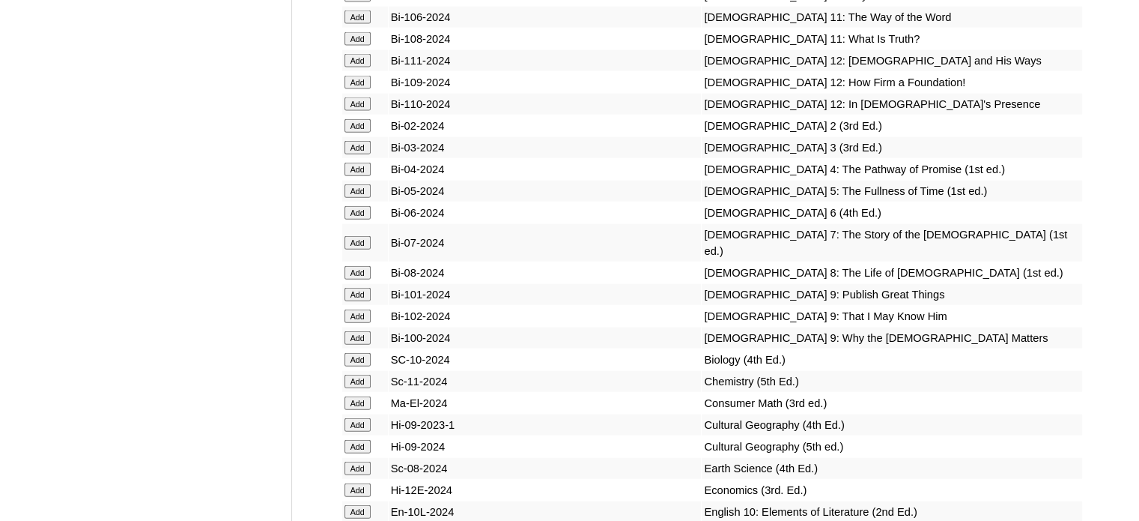
scroll to position [3446, 0]
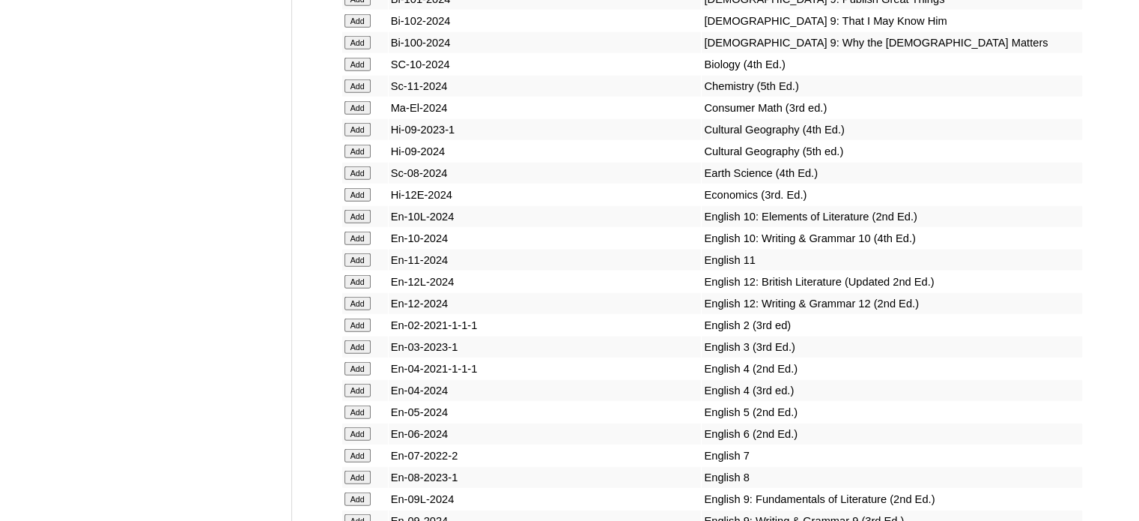
scroll to position [3745, 0]
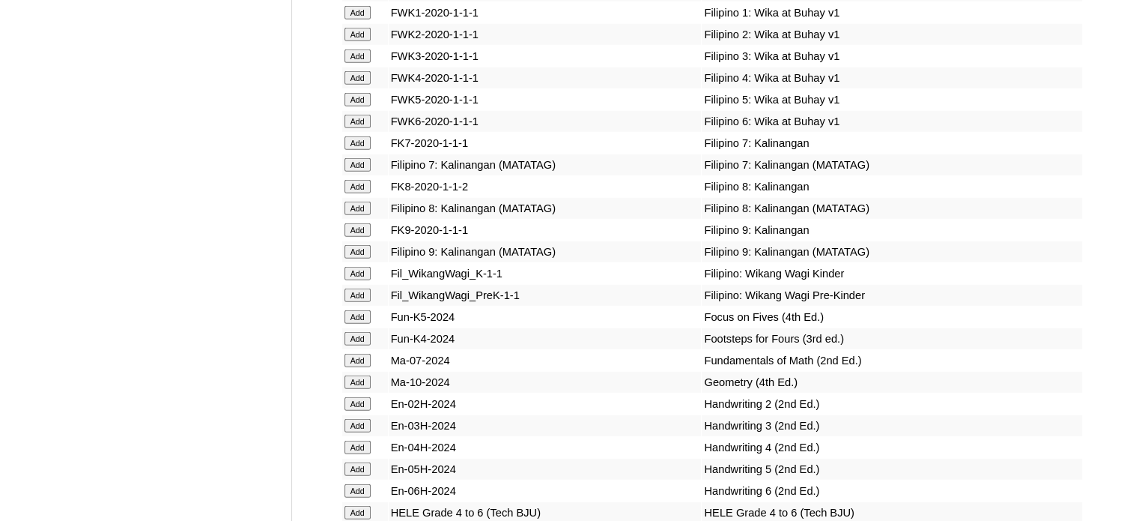
scroll to position [4344, 0]
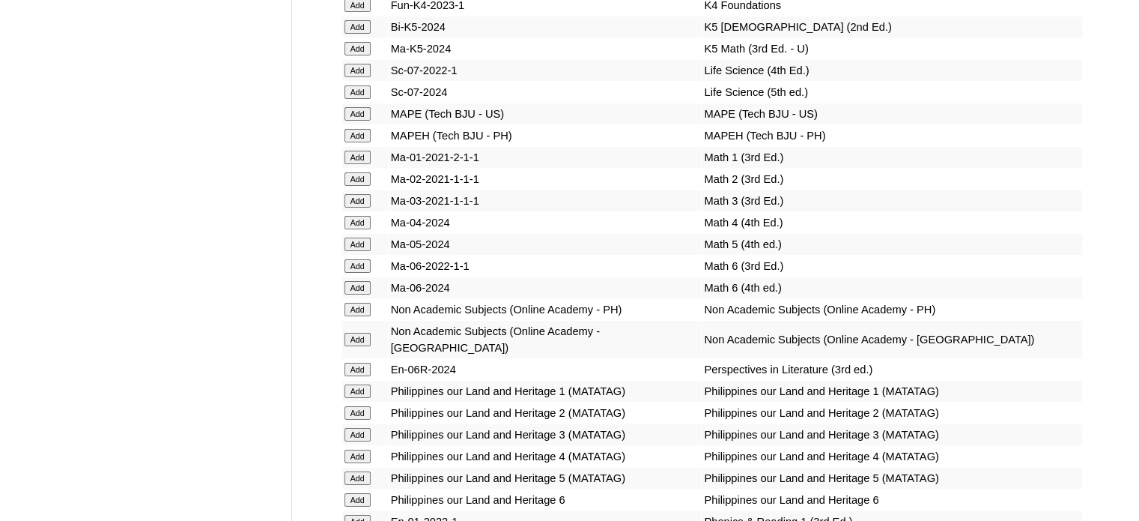
scroll to position [5019, 0]
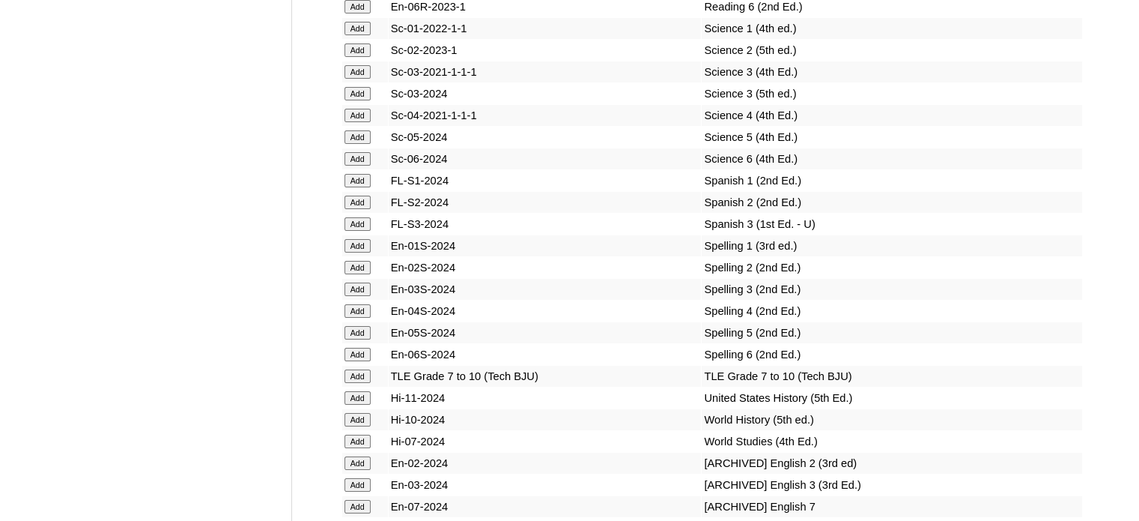
scroll to position [5843, 0]
